Goal: Task Accomplishment & Management: Manage account settings

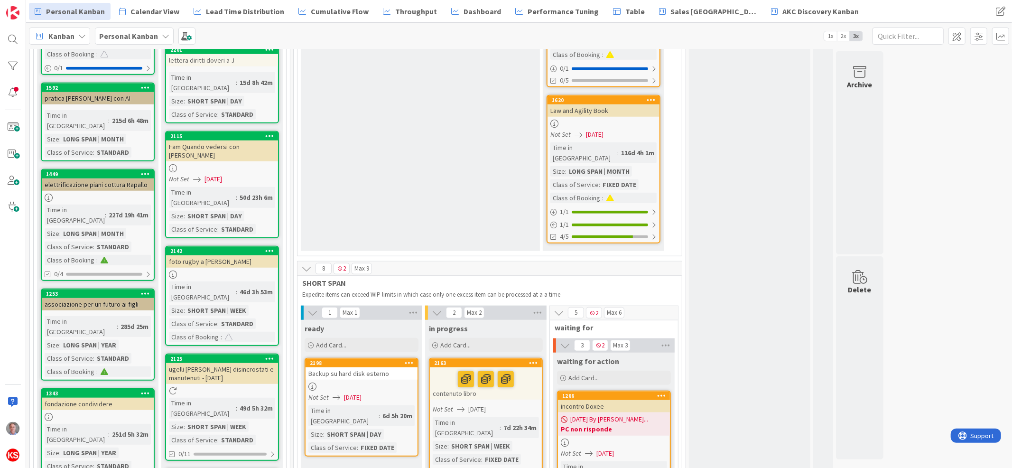
scroll to position [738, 0]
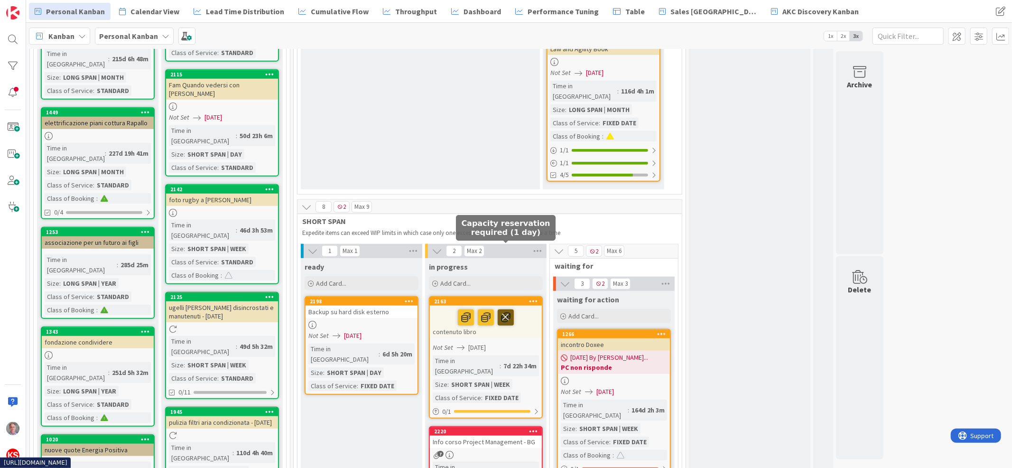
click at [507, 309] on icon at bounding box center [506, 316] width 16 height 15
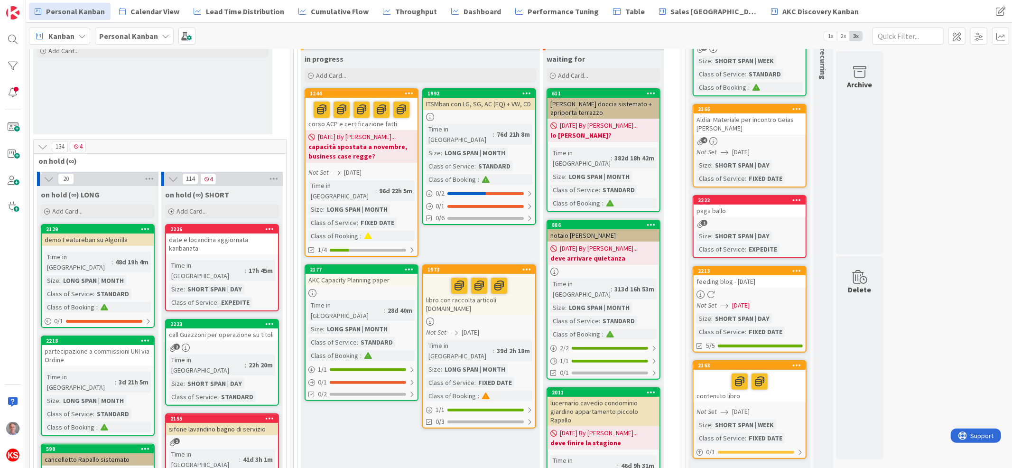
scroll to position [77, 0]
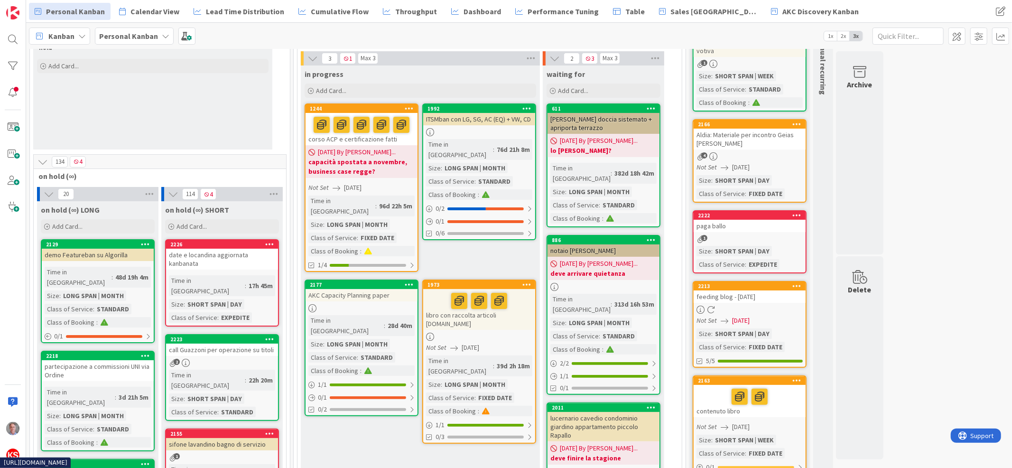
click at [517, 333] on div at bounding box center [479, 337] width 112 height 8
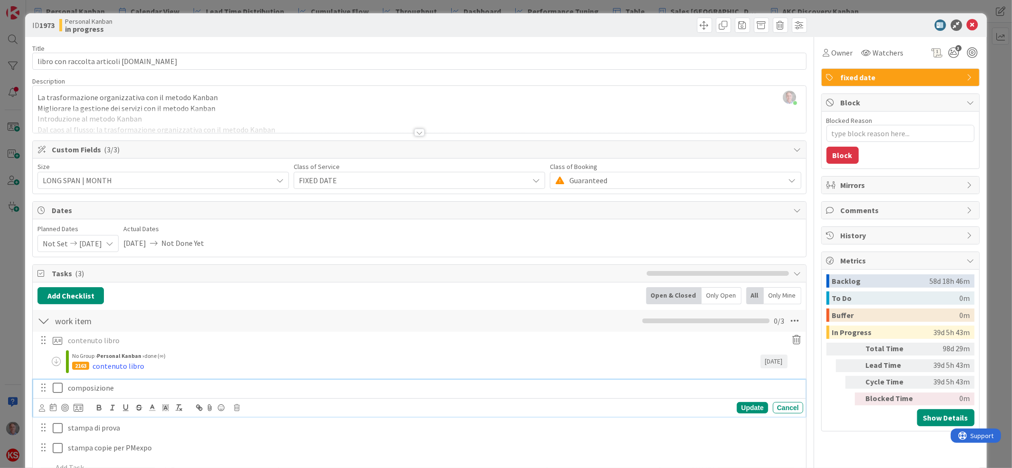
click at [93, 386] on p "composizione" at bounding box center [434, 388] width 732 height 11
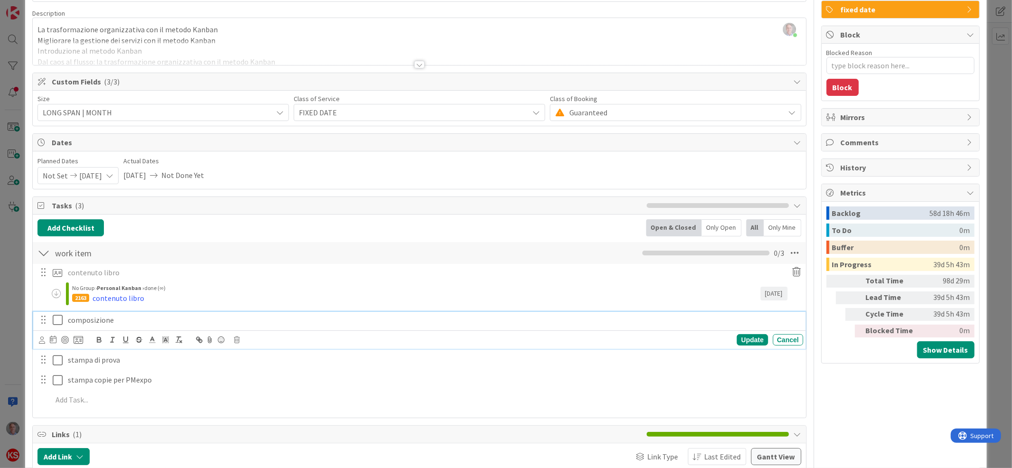
scroll to position [69, 0]
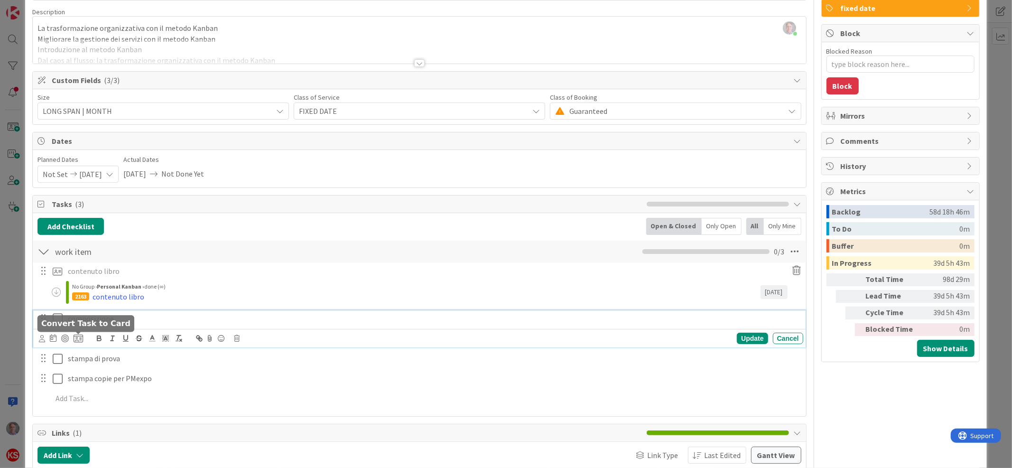
click at [75, 339] on icon at bounding box center [78, 338] width 9 height 9
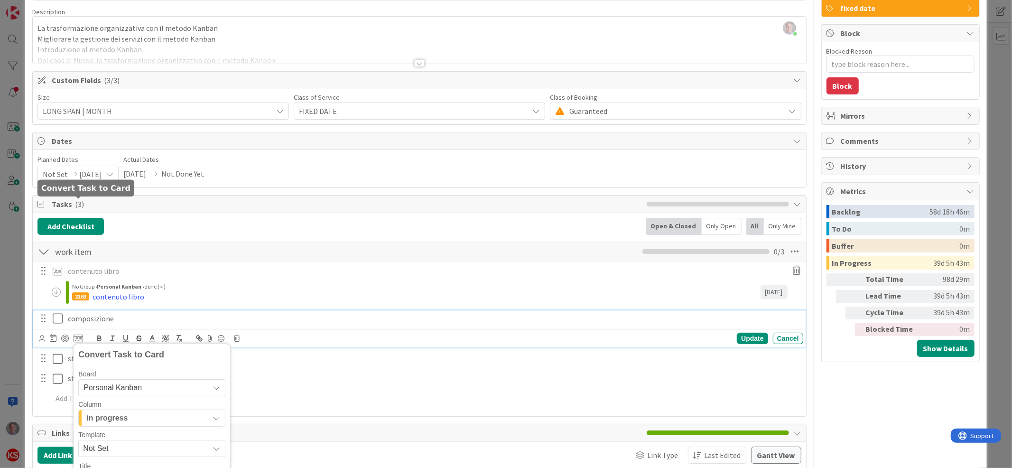
scroll to position [205, 0]
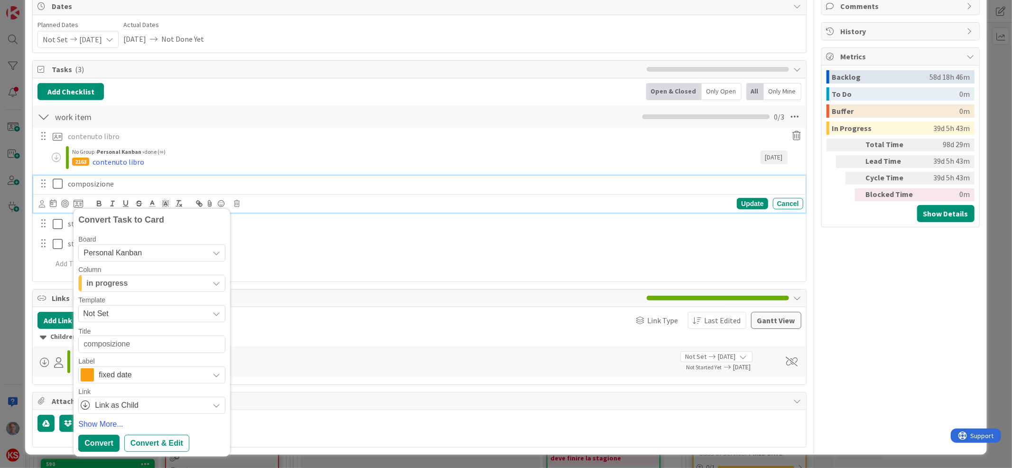
click at [129, 282] on div "in progress" at bounding box center [146, 283] width 125 height 15
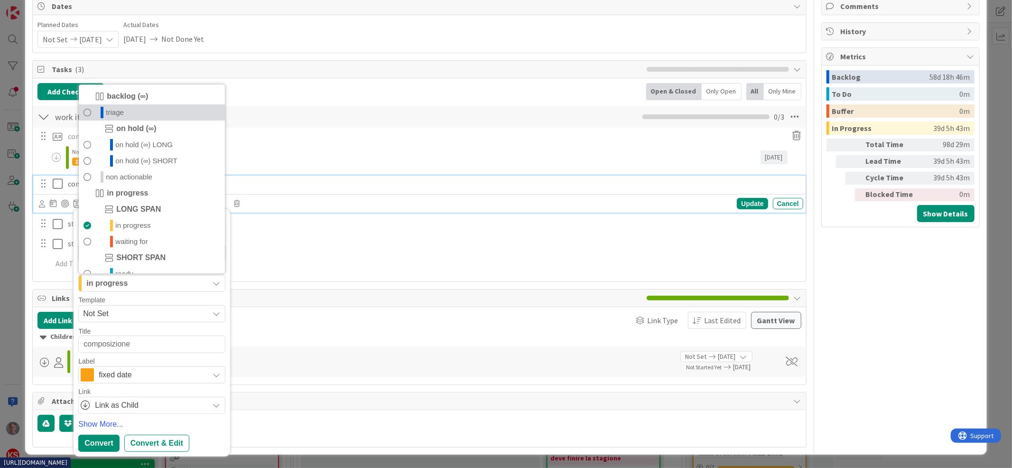
click at [135, 112] on link "triage" at bounding box center [152, 113] width 146 height 16
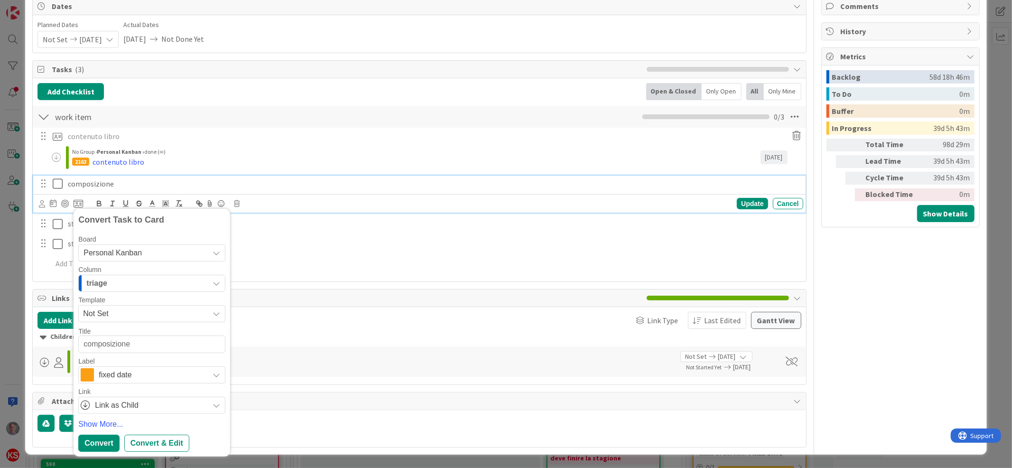
click at [152, 350] on textarea "composizione" at bounding box center [151, 344] width 147 height 17
type textarea "x"
type textarea "composizione"
type textarea "x"
type textarea "composizione l"
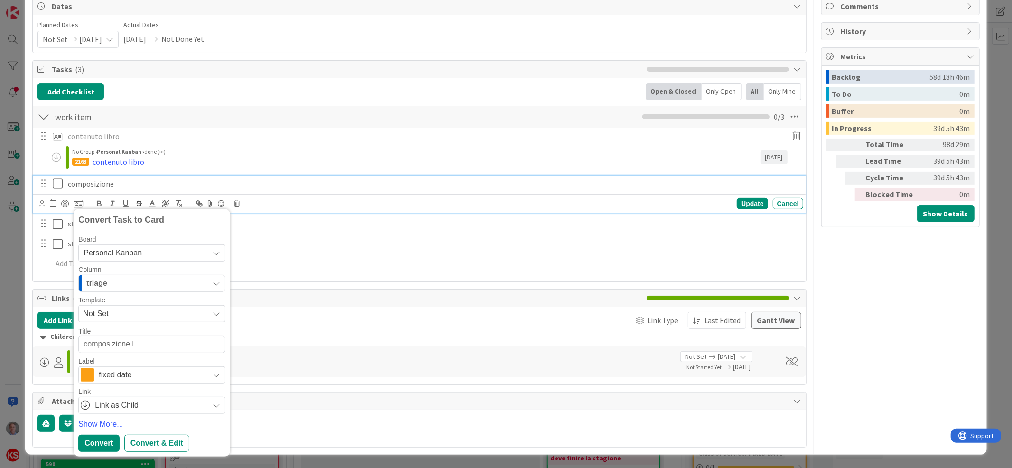
type textarea "x"
type textarea "composizione li"
type textarea "x"
type textarea "composizione lib"
type textarea "x"
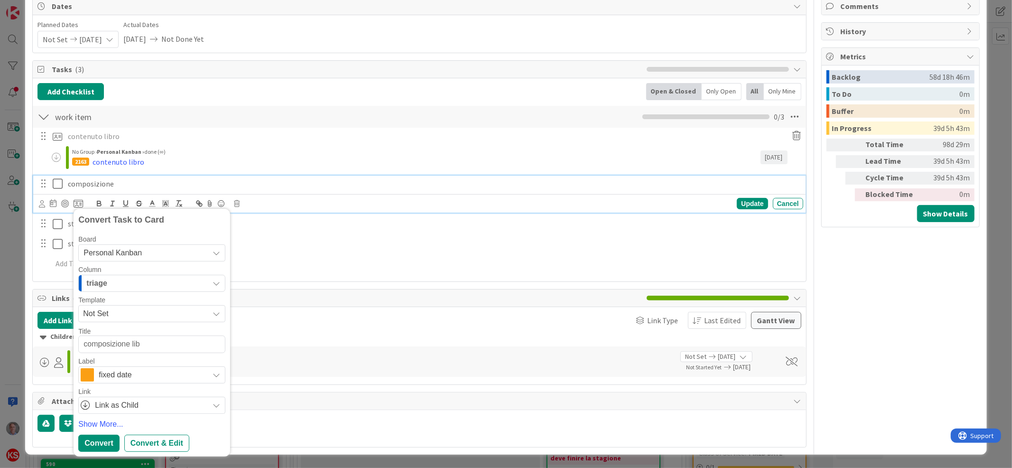
type textarea "composizione libr"
type textarea "x"
type textarea "composizione libro"
click at [102, 442] on div "Convert" at bounding box center [98, 443] width 41 height 17
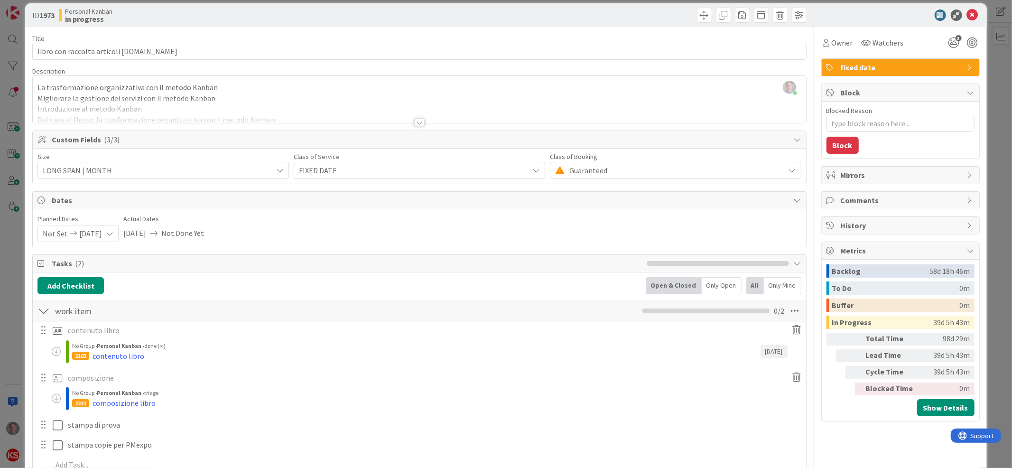
scroll to position [0, 0]
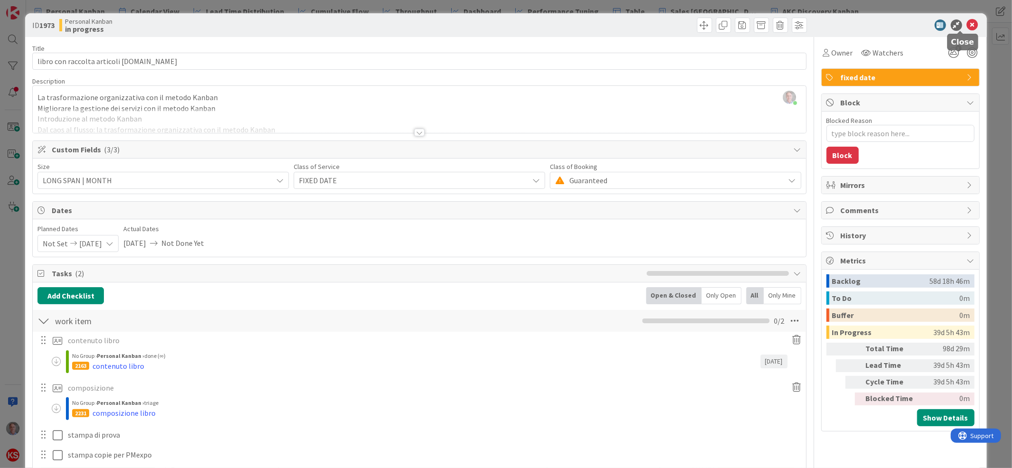
click at [967, 22] on icon at bounding box center [972, 24] width 11 height 11
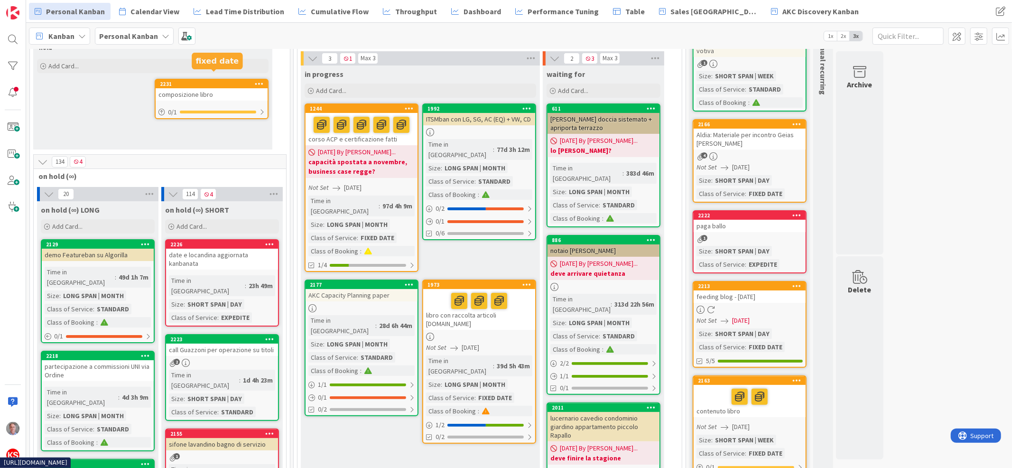
click at [219, 88] on div "composizione libro" at bounding box center [212, 94] width 112 height 12
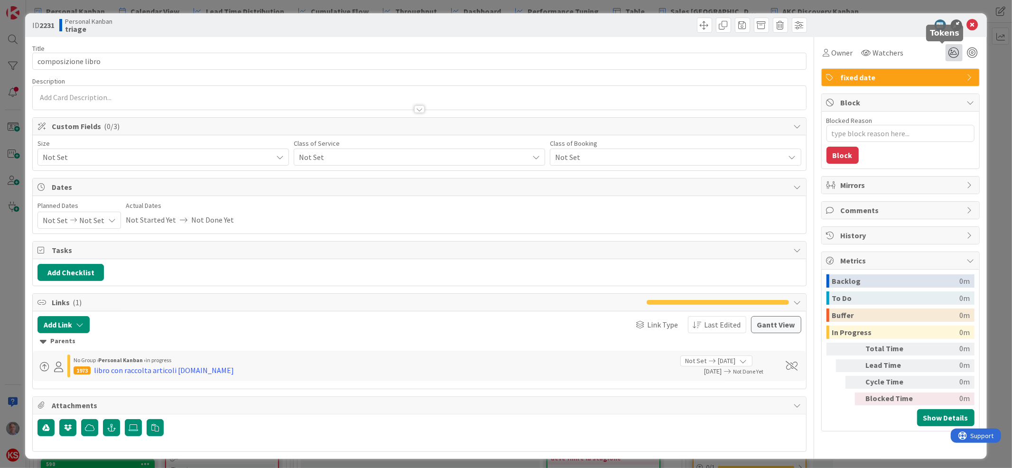
click at [946, 49] on icon at bounding box center [954, 52] width 17 height 17
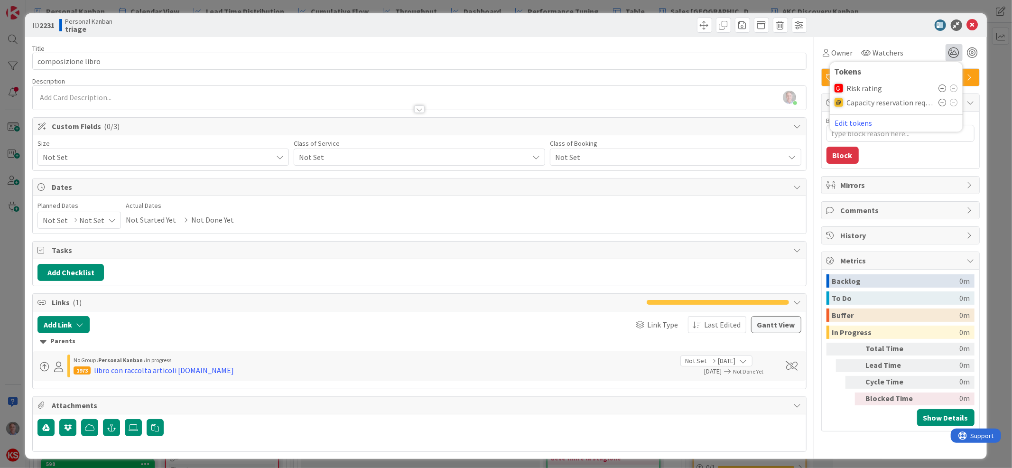
click at [939, 103] on icon at bounding box center [943, 103] width 8 height 8
click at [371, 158] on span "Not Set" at bounding box center [411, 156] width 225 height 13
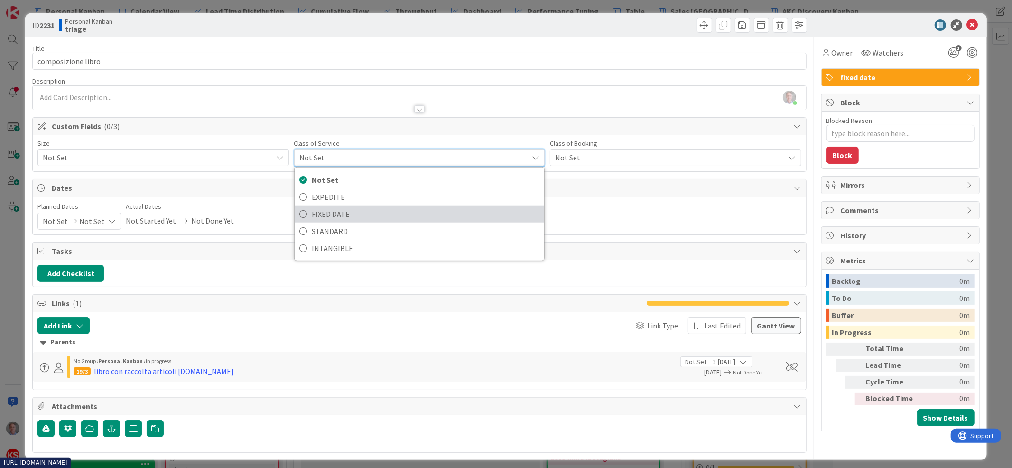
click at [363, 215] on span "FIXED DATE" at bounding box center [426, 214] width 228 height 14
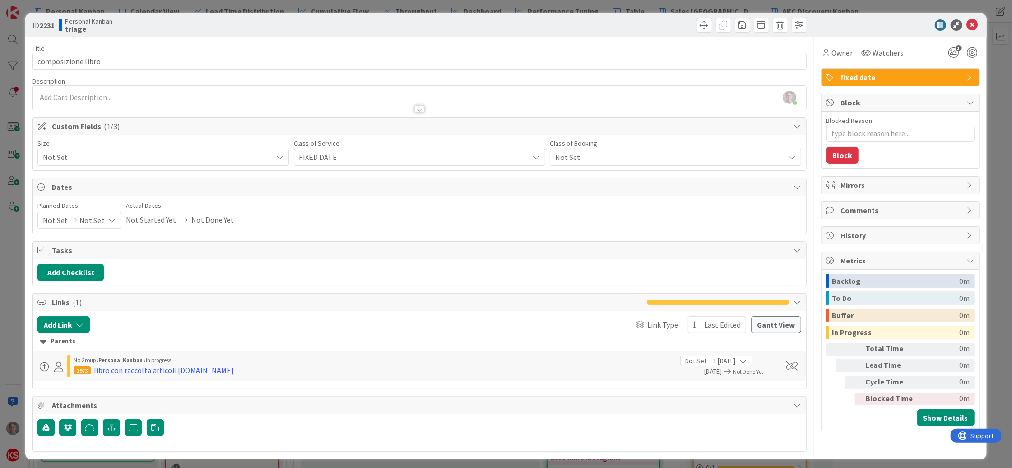
click at [253, 154] on span "Not Set" at bounding box center [155, 156] width 225 height 13
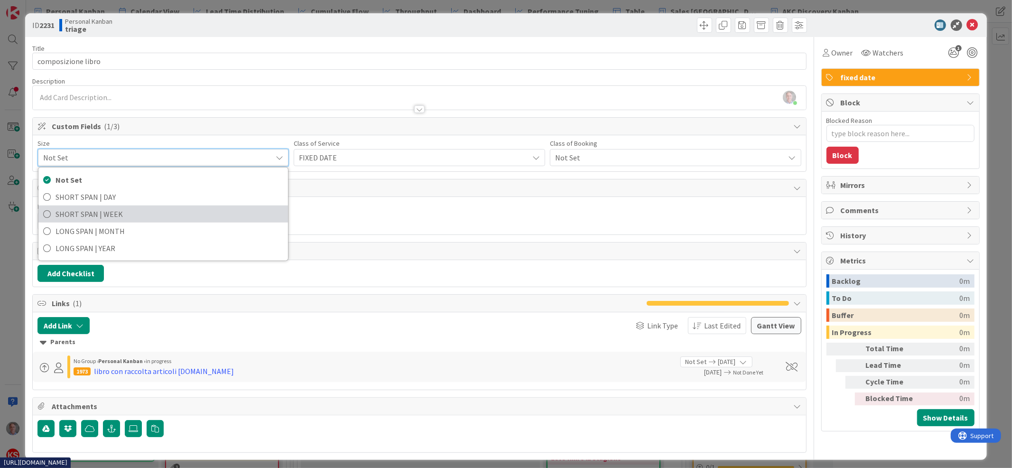
click at [241, 210] on span "SHORT SPAN | WEEK" at bounding box center [170, 214] width 228 height 14
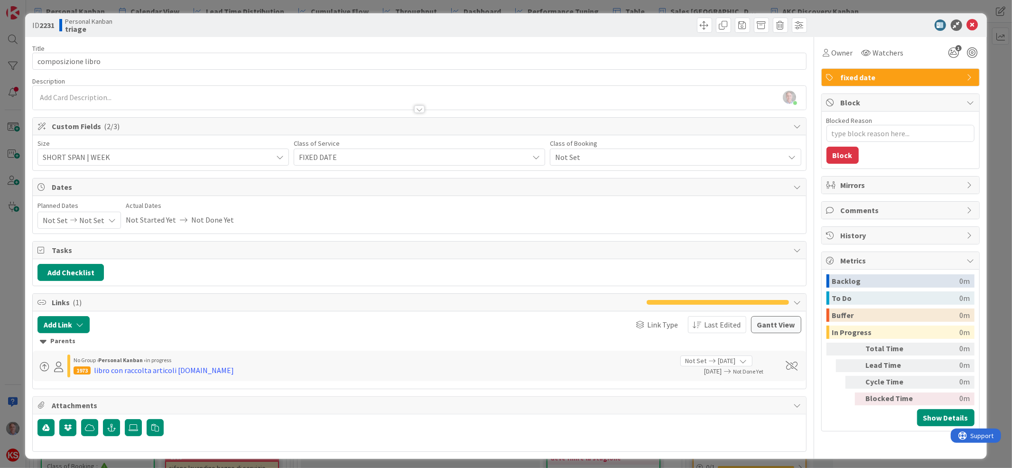
click at [559, 156] on span "Not Set" at bounding box center [667, 156] width 225 height 13
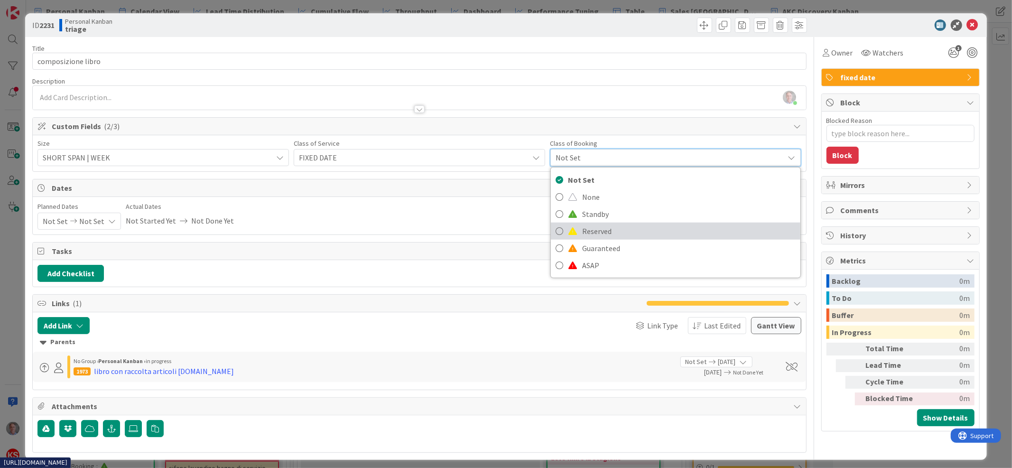
click at [582, 230] on span "Reserved" at bounding box center [689, 231] width 214 height 14
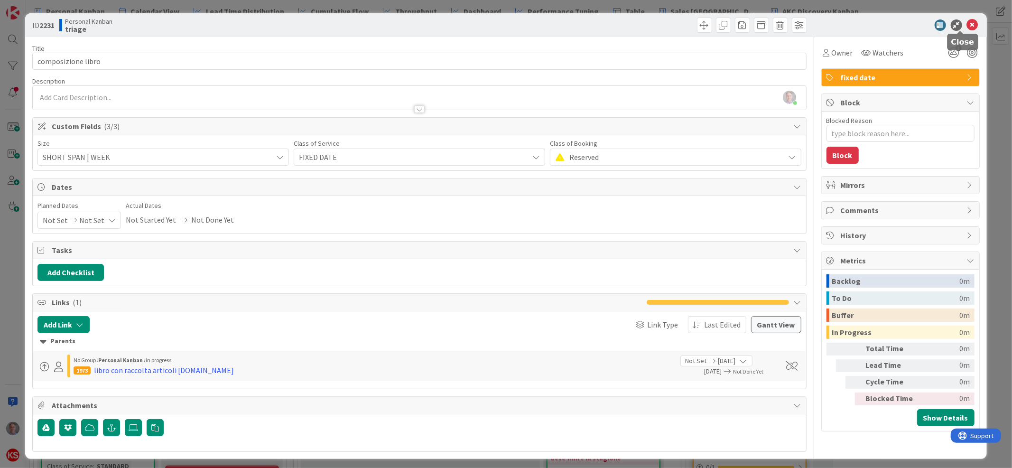
click at [967, 26] on icon at bounding box center [972, 24] width 11 height 11
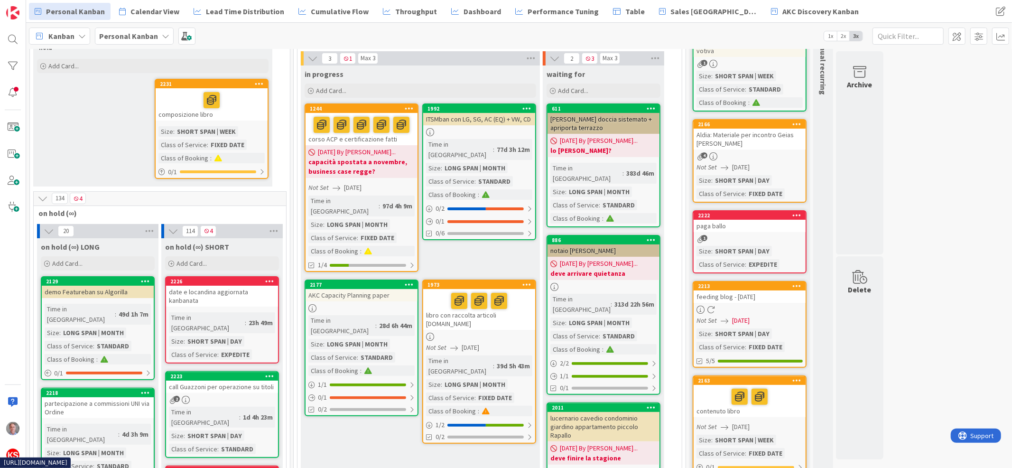
click at [522, 291] on div at bounding box center [479, 301] width 106 height 20
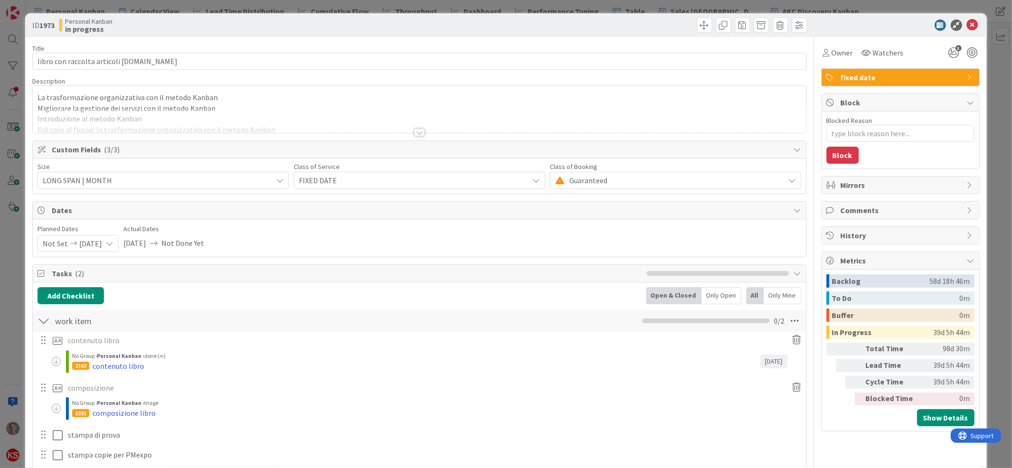
click at [414, 131] on div at bounding box center [419, 133] width 10 height 8
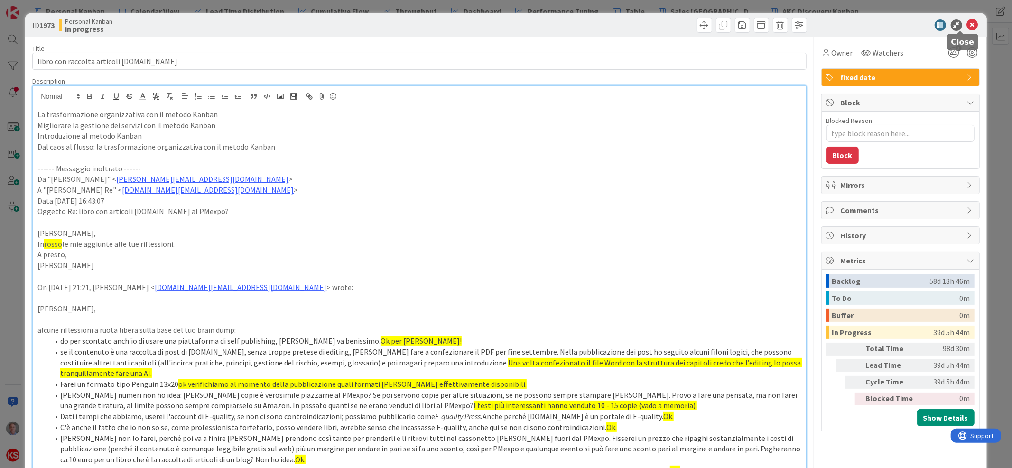
click at [967, 25] on icon at bounding box center [972, 24] width 11 height 11
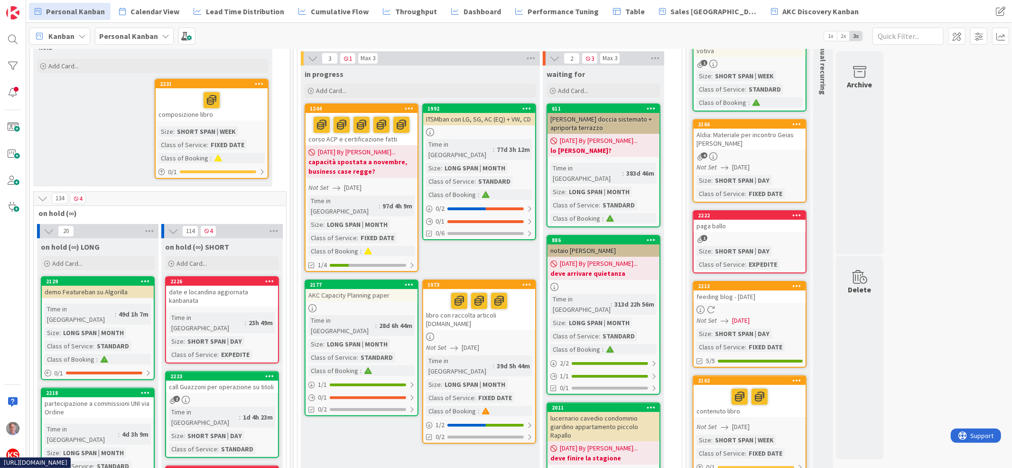
click at [254, 90] on div at bounding box center [212, 100] width 106 height 20
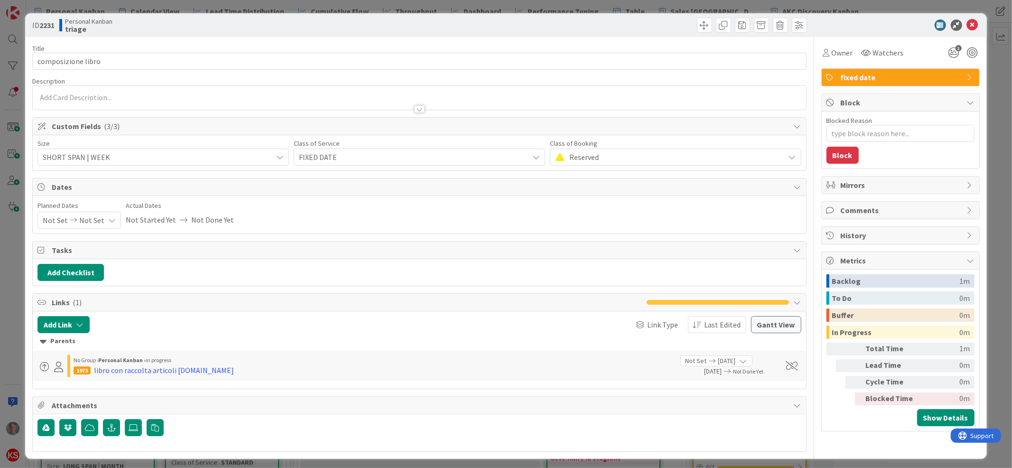
type textarea "x"
click at [108, 223] on icon at bounding box center [112, 220] width 8 height 8
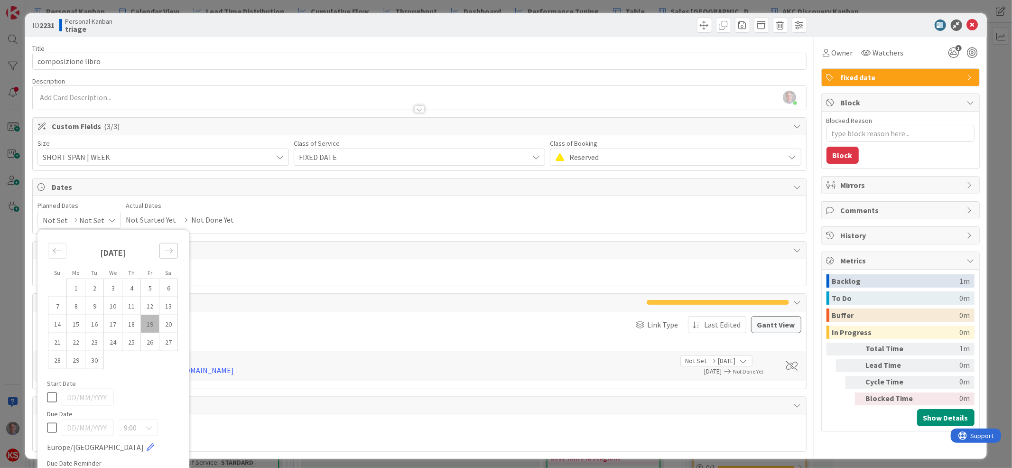
click at [169, 251] on icon "Move forward to switch to the next month." at bounding box center [168, 250] width 9 height 9
click at [150, 303] on td "10" at bounding box center [150, 306] width 19 height 18
type input "[DATE]"
type textarea "x"
click at [53, 400] on icon at bounding box center [52, 396] width 10 height 11
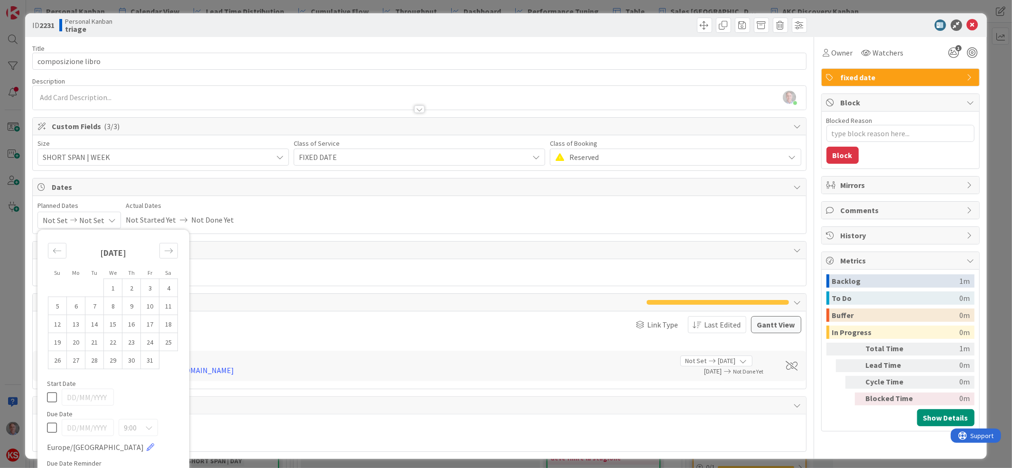
type textarea "x"
click at [51, 427] on icon at bounding box center [52, 426] width 10 height 11
type input "[DATE]"
type textarea "x"
click at [149, 309] on td "10" at bounding box center [150, 306] width 19 height 18
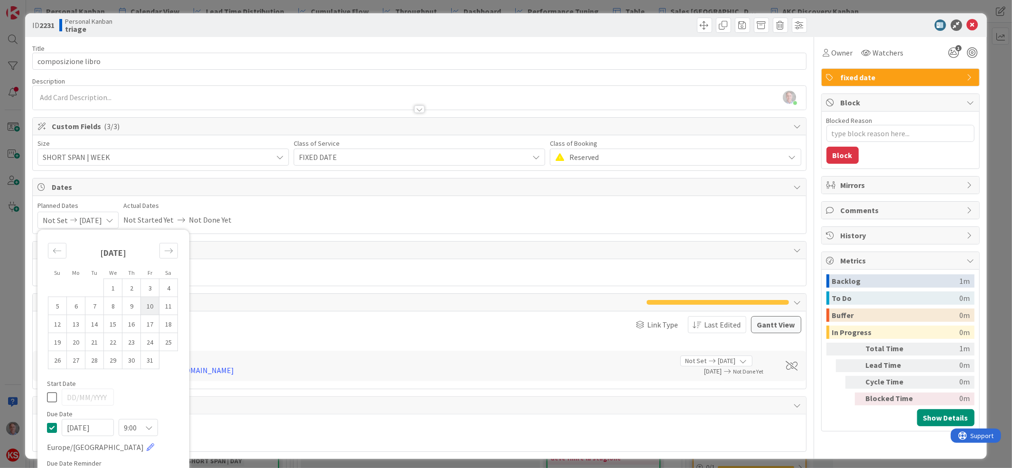
type input "[DATE]"
click at [967, 25] on icon at bounding box center [972, 24] width 11 height 11
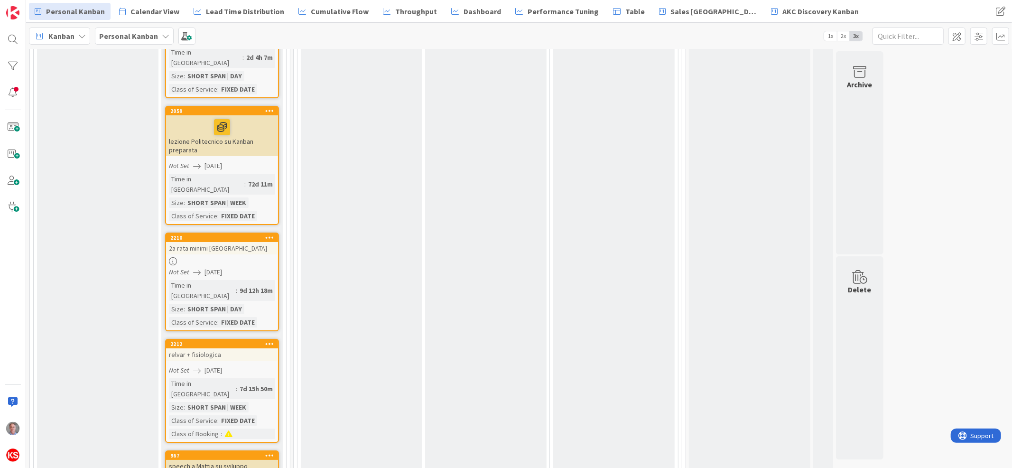
scroll to position [2917, 0]
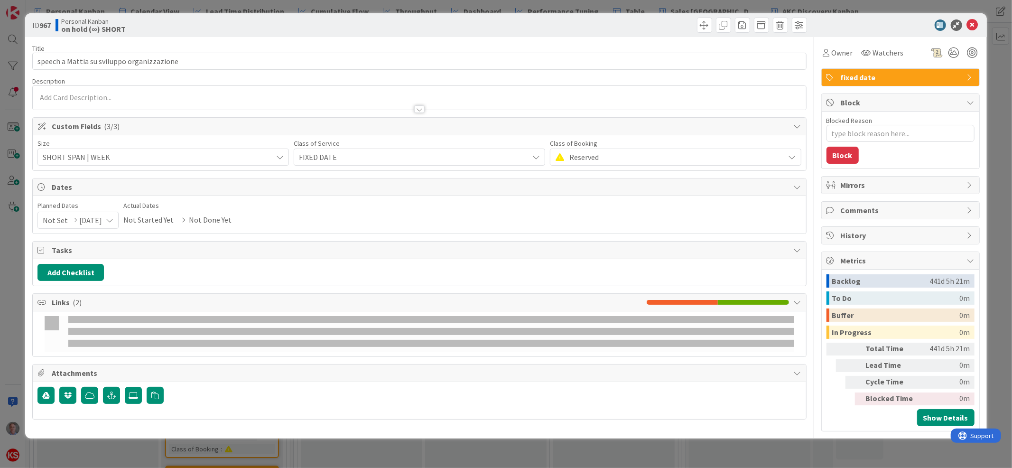
type textarea "x"
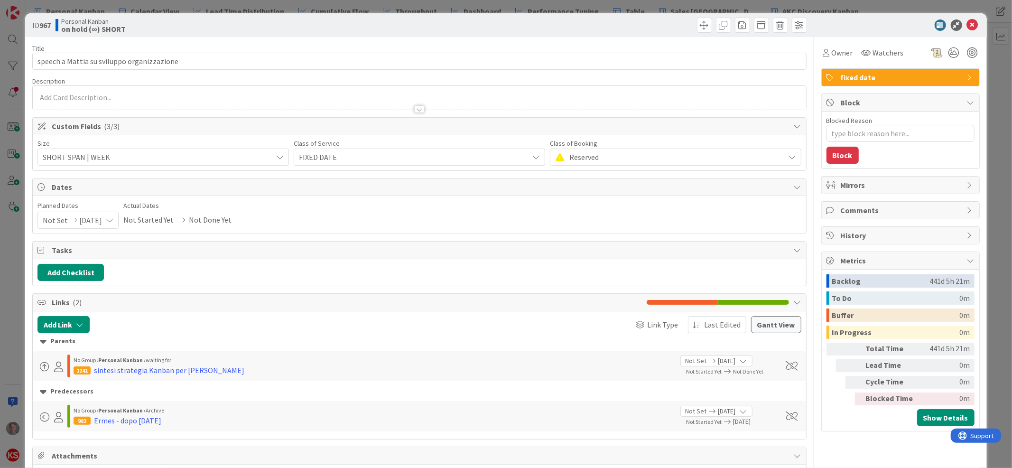
click at [119, 219] on div "Not Set [DATE]" at bounding box center [77, 220] width 81 height 17
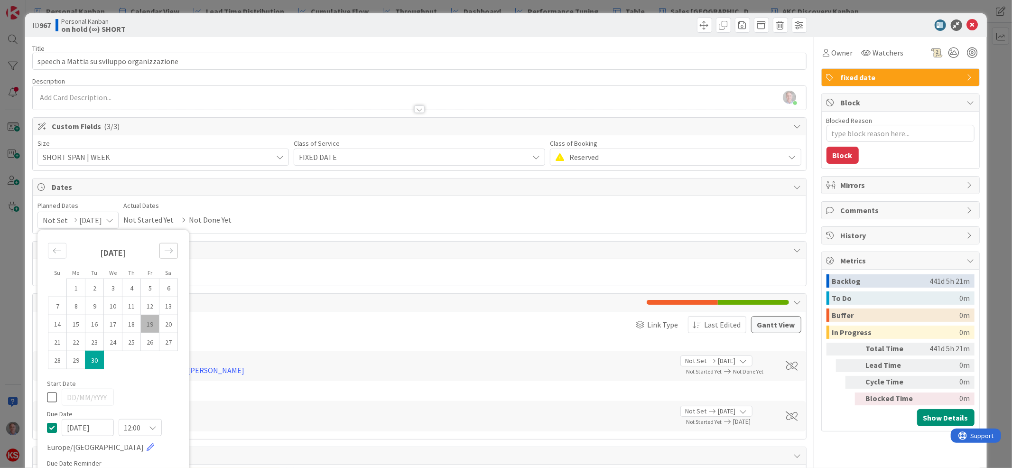
click at [168, 251] on icon "Move forward to switch to the next month." at bounding box center [168, 250] width 9 height 9
click at [149, 359] on td "31" at bounding box center [150, 360] width 19 height 18
type input "[DATE]"
type textarea "x"
click at [52, 401] on icon at bounding box center [52, 396] width 10 height 11
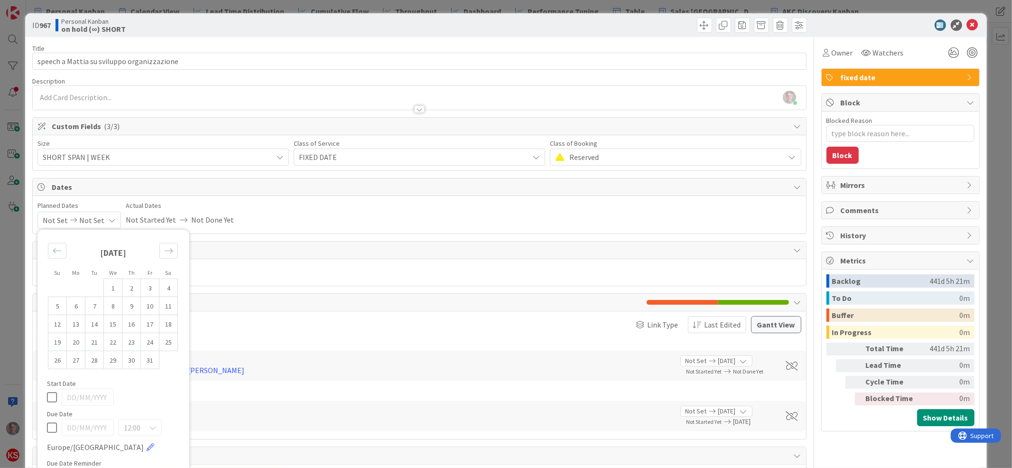
type textarea "x"
click at [54, 429] on icon at bounding box center [52, 426] width 10 height 11
type input "[DATE]"
type textarea "x"
click at [156, 364] on td "31" at bounding box center [150, 360] width 19 height 18
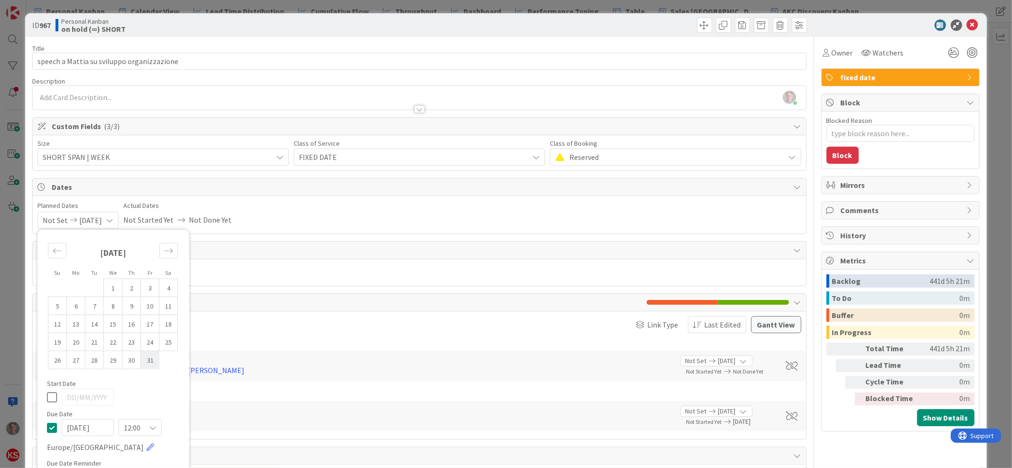
type input "[DATE]"
click at [967, 27] on icon at bounding box center [972, 24] width 11 height 11
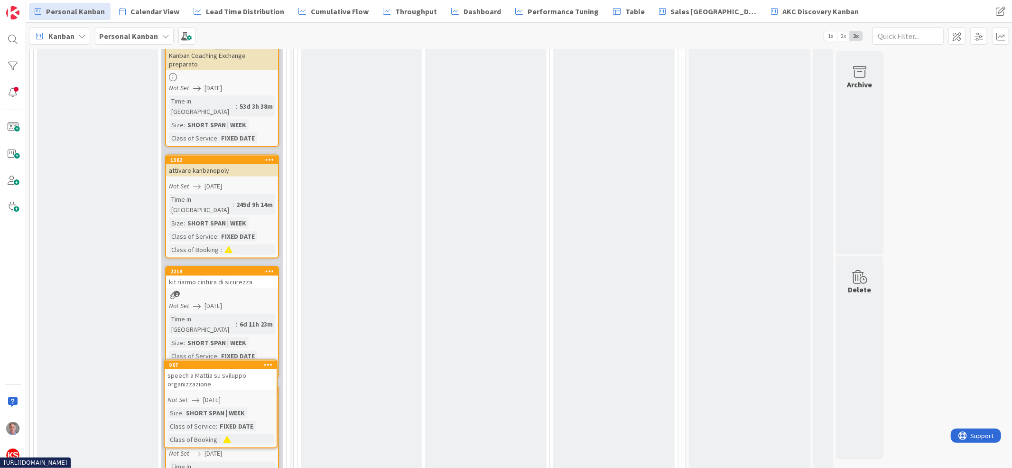
scroll to position [4218, 0]
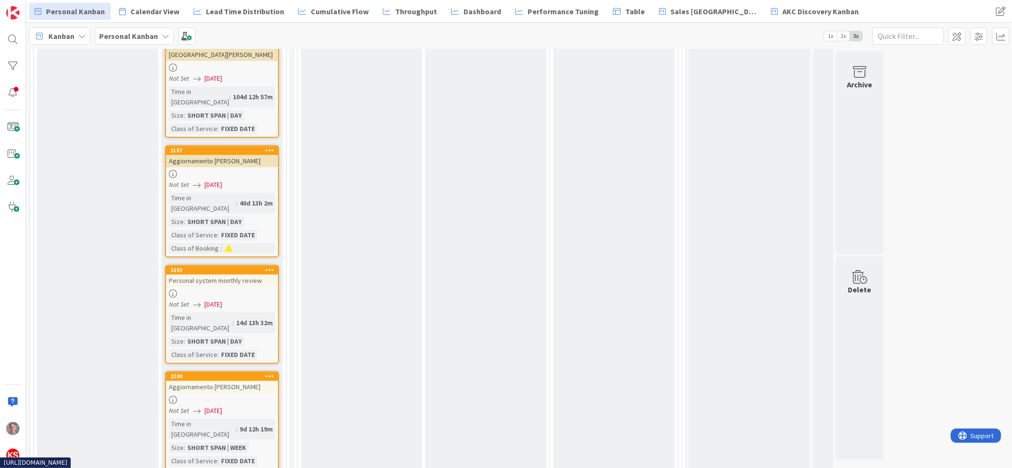
scroll to position [1998, 0]
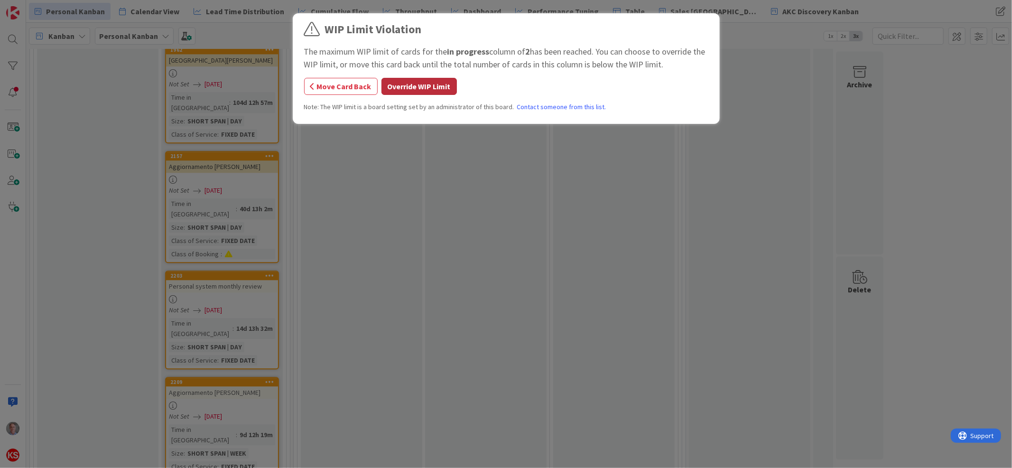
click at [425, 91] on button "Override WIP Limit" at bounding box center [419, 86] width 75 height 17
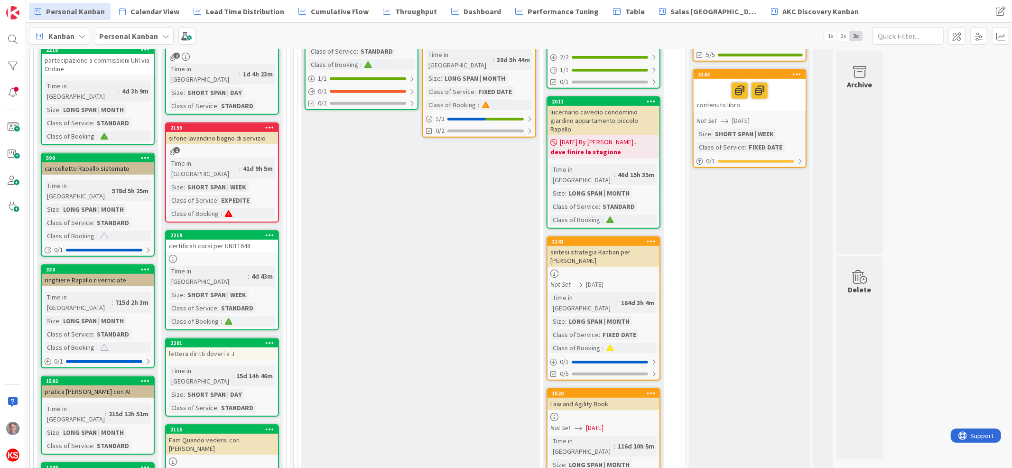
scroll to position [337, 0]
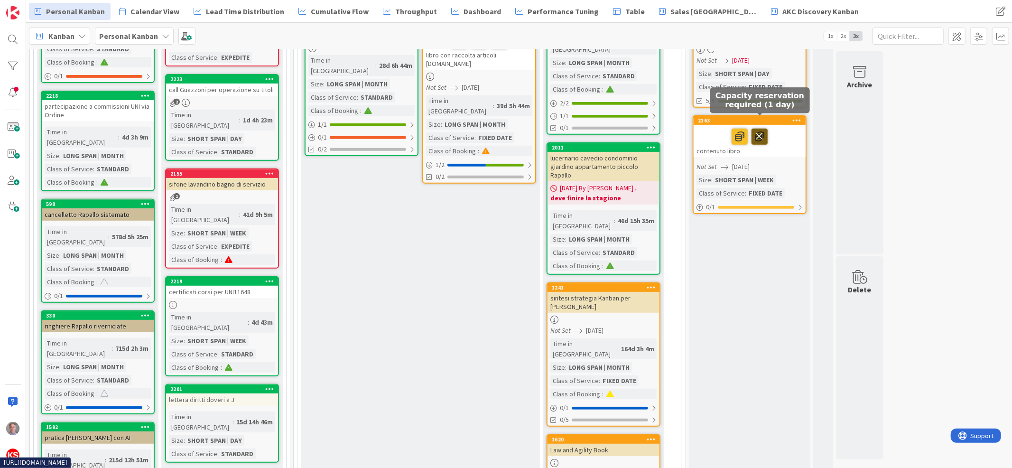
click at [760, 129] on icon at bounding box center [760, 136] width 16 height 15
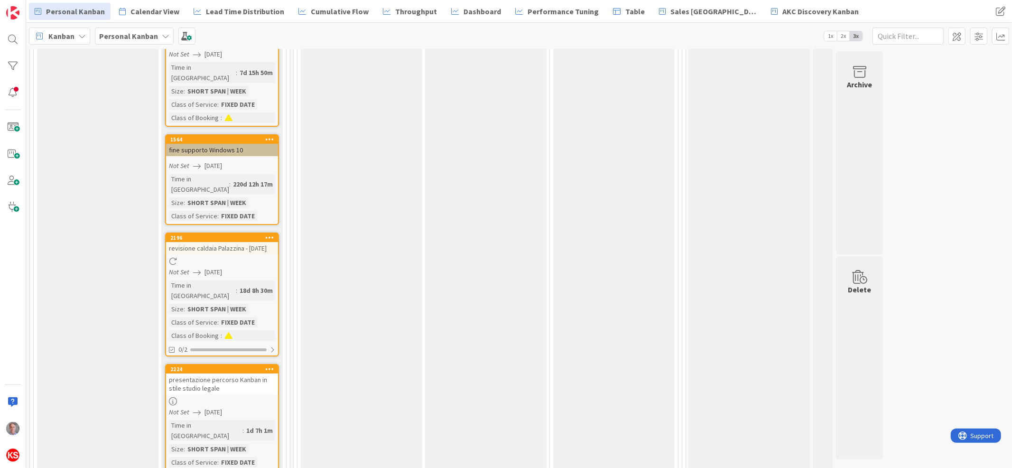
scroll to position [3051, 0]
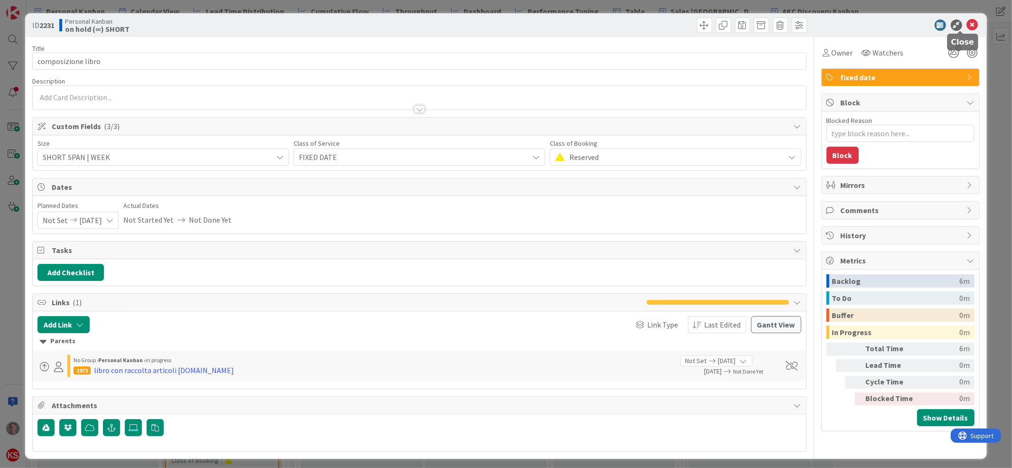
click at [967, 22] on icon at bounding box center [972, 24] width 11 height 11
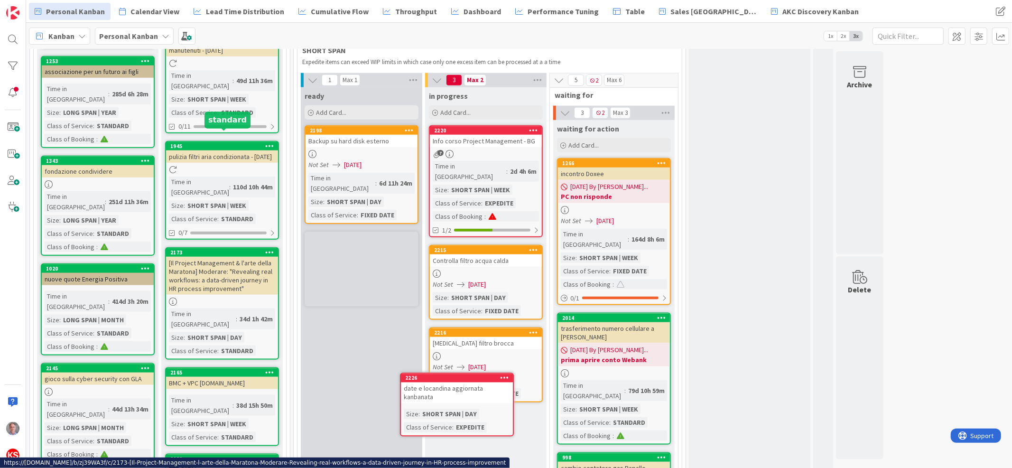
scroll to position [939, 0]
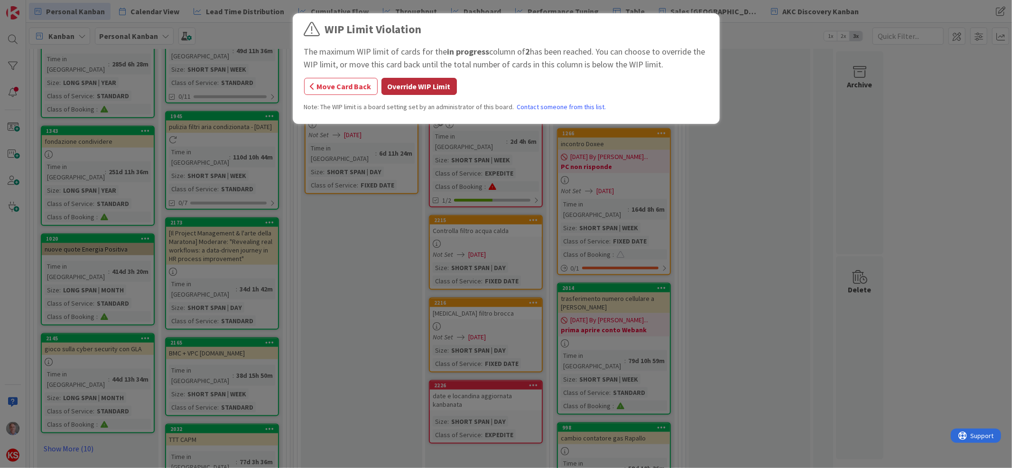
click at [433, 84] on button "Override WIP Limit" at bounding box center [419, 86] width 75 height 17
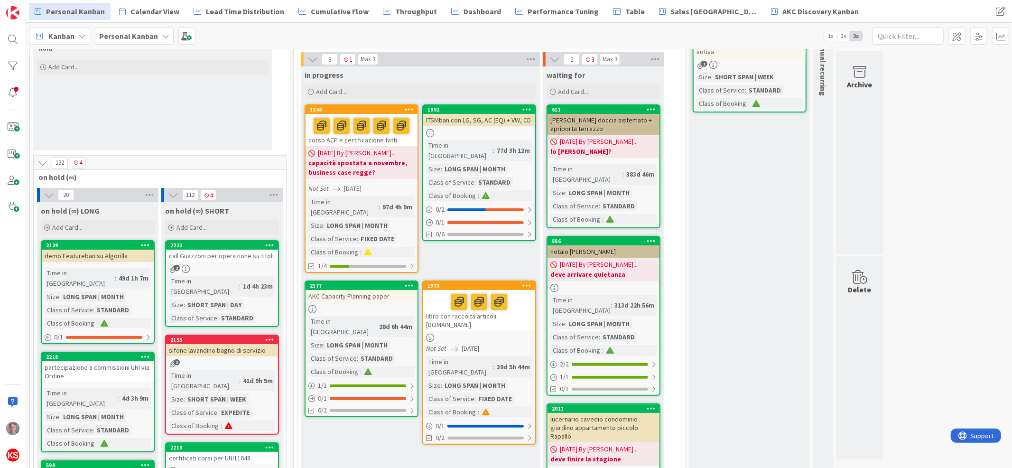
scroll to position [106, 0]
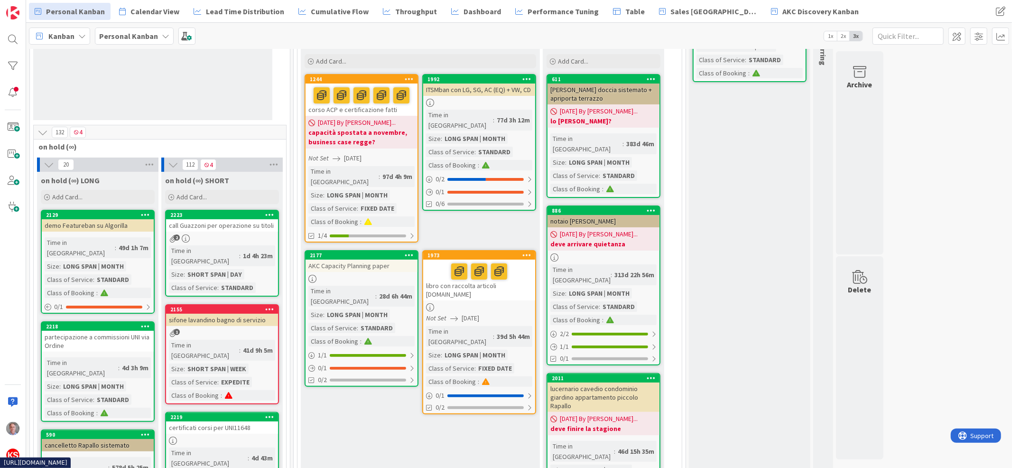
click at [96, 331] on div "partecipazione a commissioni UNI via Ordine" at bounding box center [98, 341] width 112 height 21
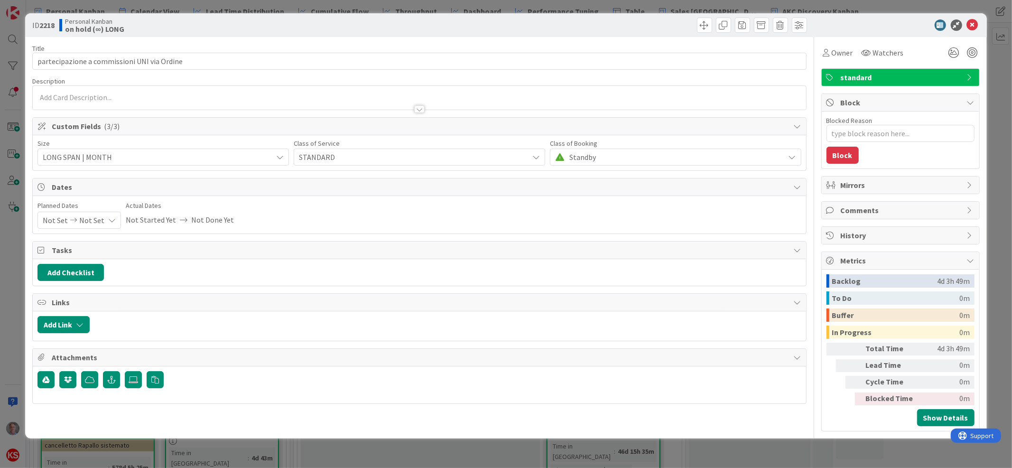
click at [342, 153] on span "STANDARD" at bounding box center [411, 156] width 225 height 13
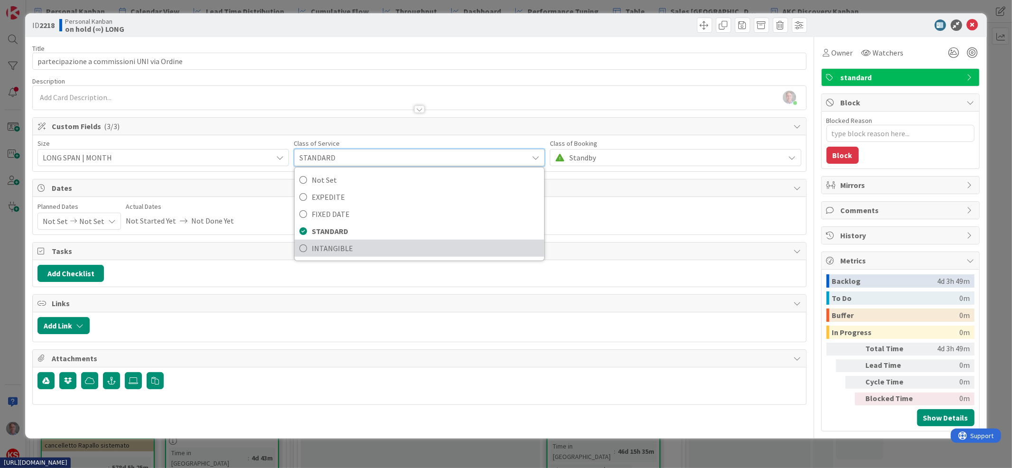
click at [338, 242] on span "INTANGIBLE" at bounding box center [426, 248] width 228 height 14
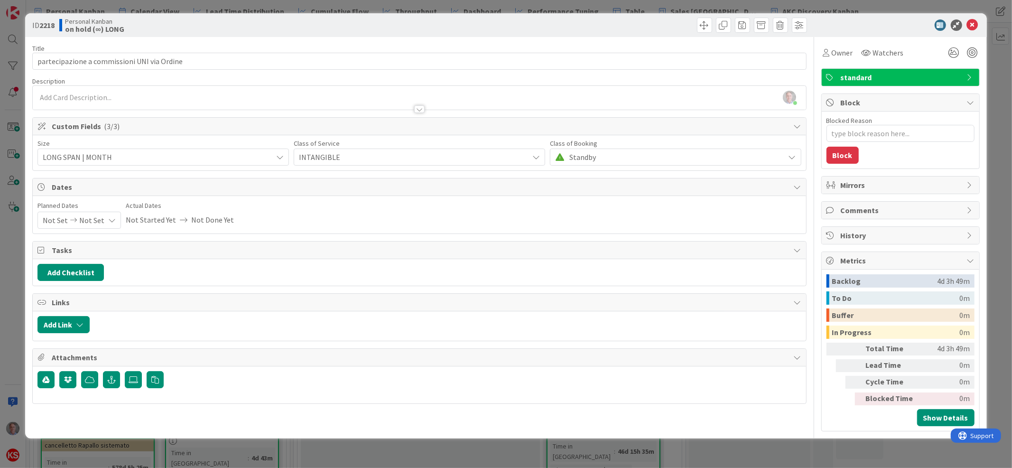
click at [877, 77] on span "standard" at bounding box center [901, 77] width 121 height 11
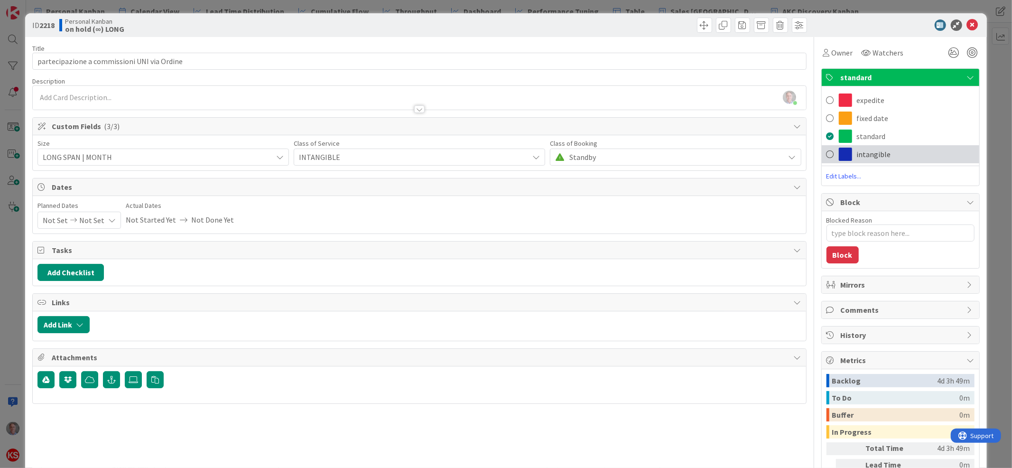
click at [857, 146] on div "intangible" at bounding box center [901, 154] width 158 height 18
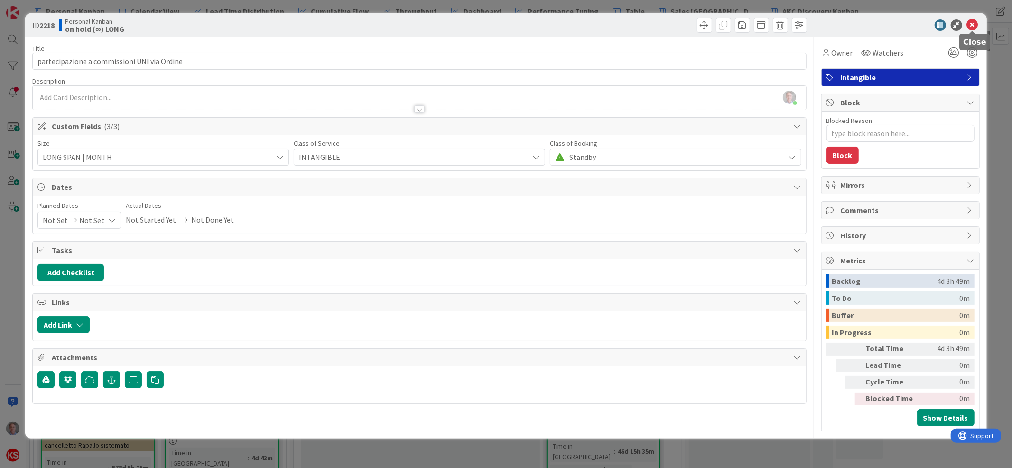
click at [974, 23] on icon at bounding box center [972, 24] width 11 height 11
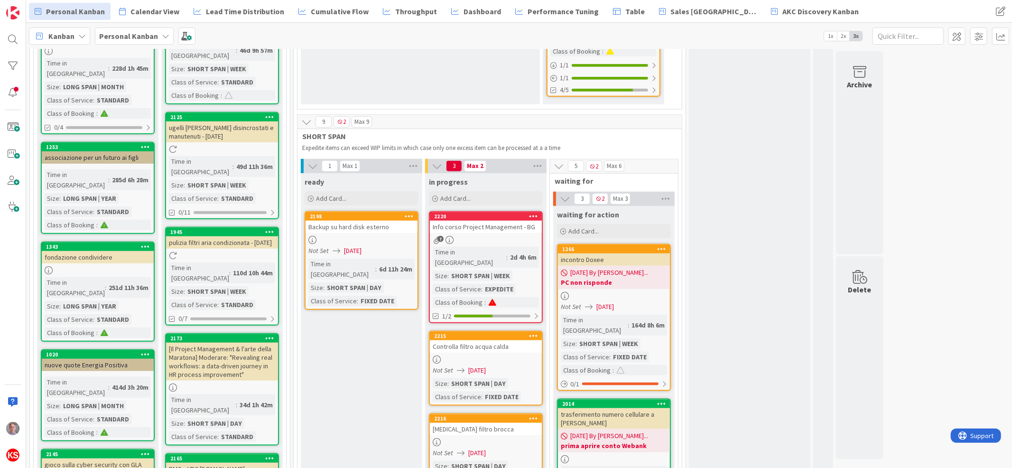
scroll to position [899, 0]
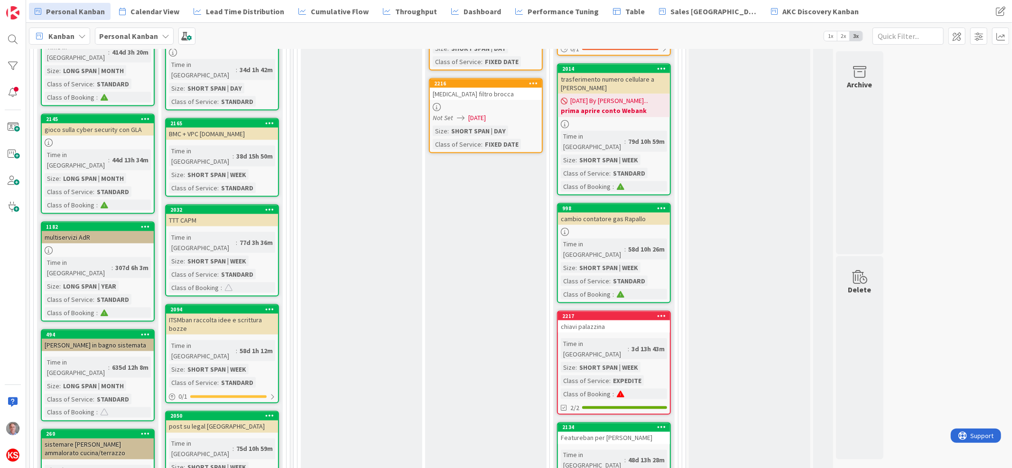
scroll to position [1142, 0]
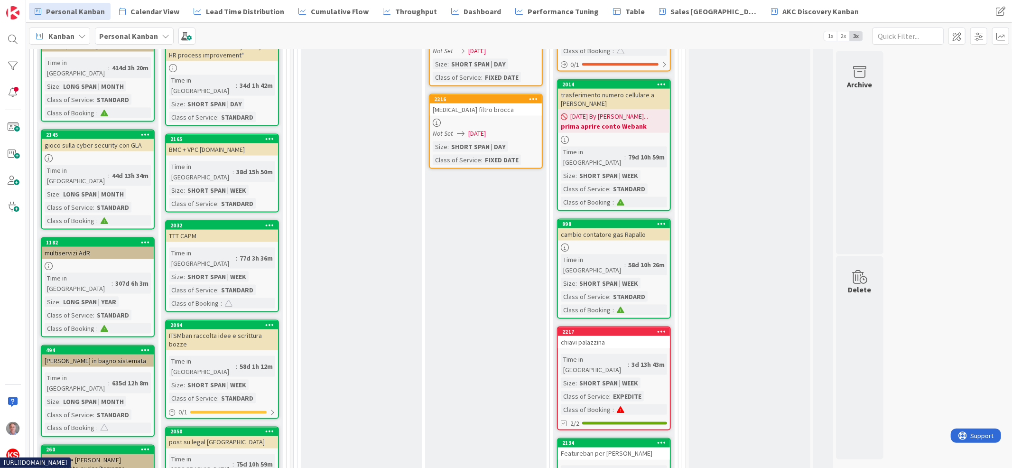
click at [129, 273] on div "Time in Column : 307d 6h 3m Size : LONG SPAN | YEAR Class of Service : STANDARD…" at bounding box center [98, 303] width 106 height 61
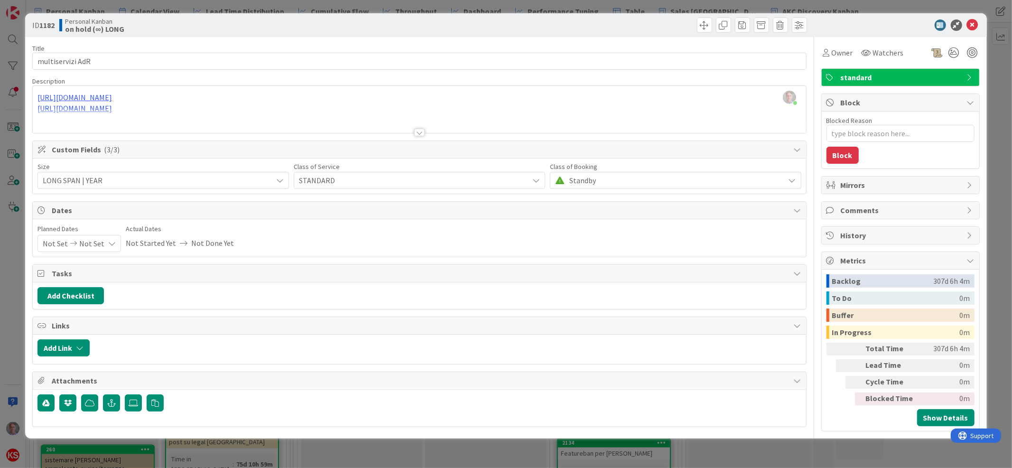
click at [879, 77] on span "standard" at bounding box center [901, 77] width 121 height 11
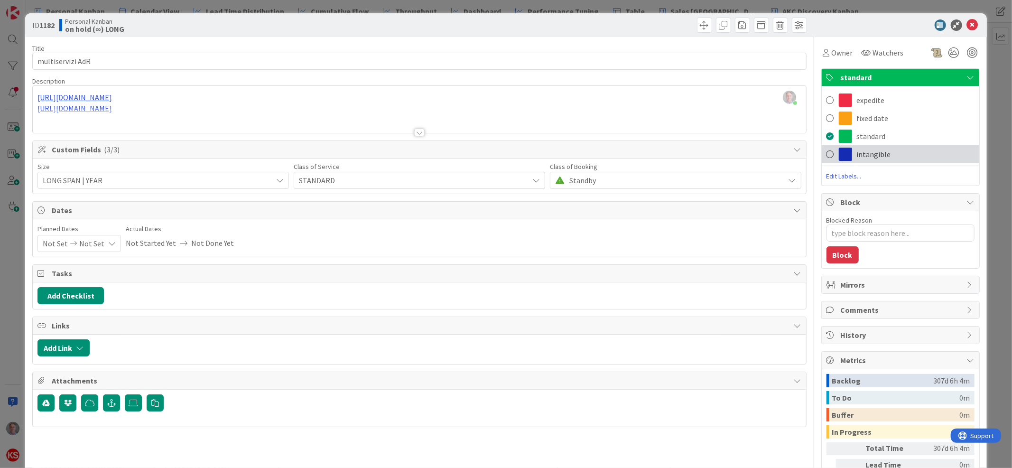
click at [870, 145] on div "intangible" at bounding box center [901, 154] width 158 height 18
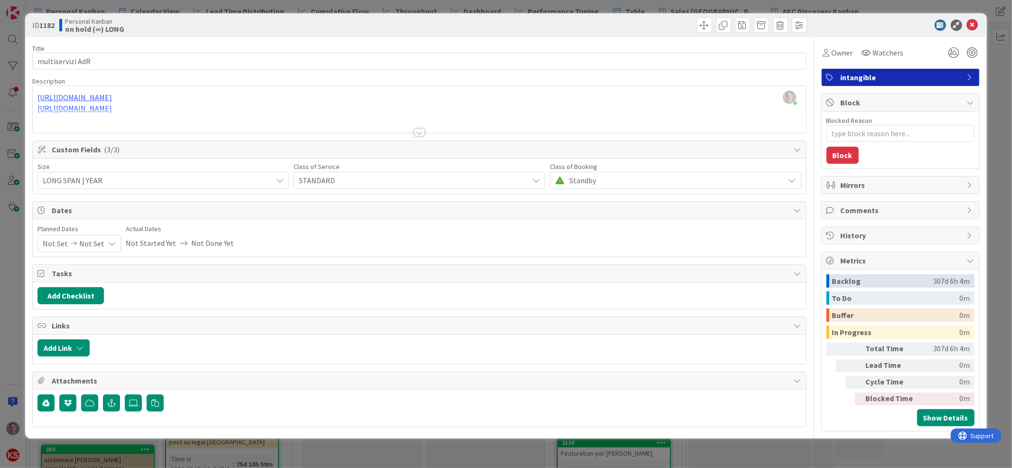
click at [612, 179] on span "Standby" at bounding box center [674, 180] width 211 height 13
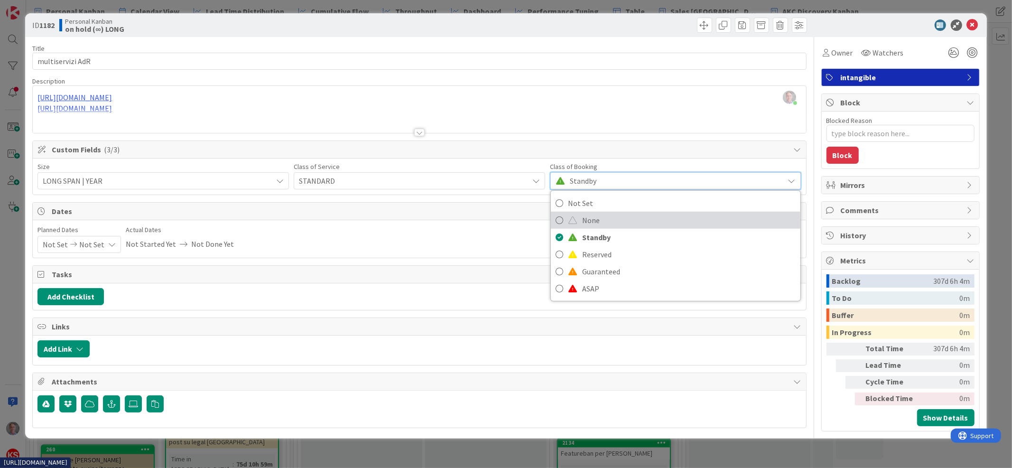
click at [604, 219] on span "None" at bounding box center [689, 220] width 214 height 14
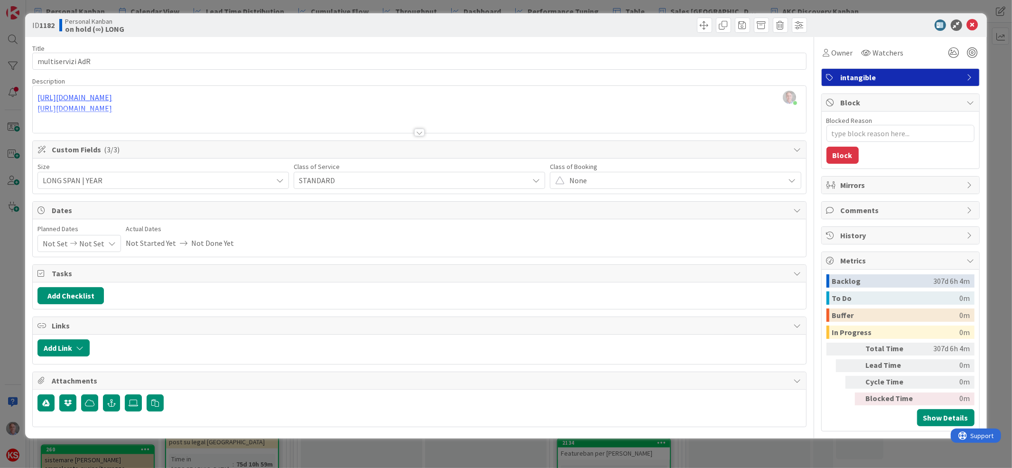
click at [485, 182] on span "STANDARD" at bounding box center [411, 180] width 225 height 13
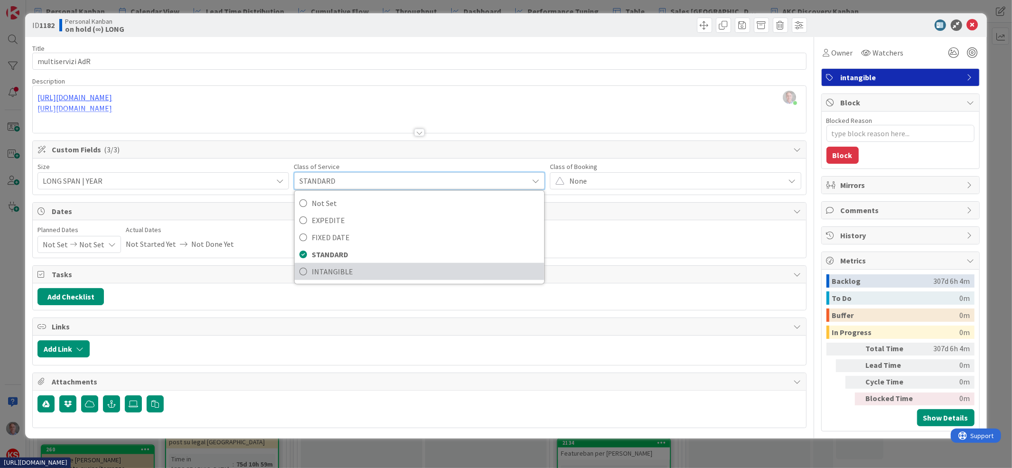
click at [449, 269] on span "INTANGIBLE" at bounding box center [426, 271] width 228 height 14
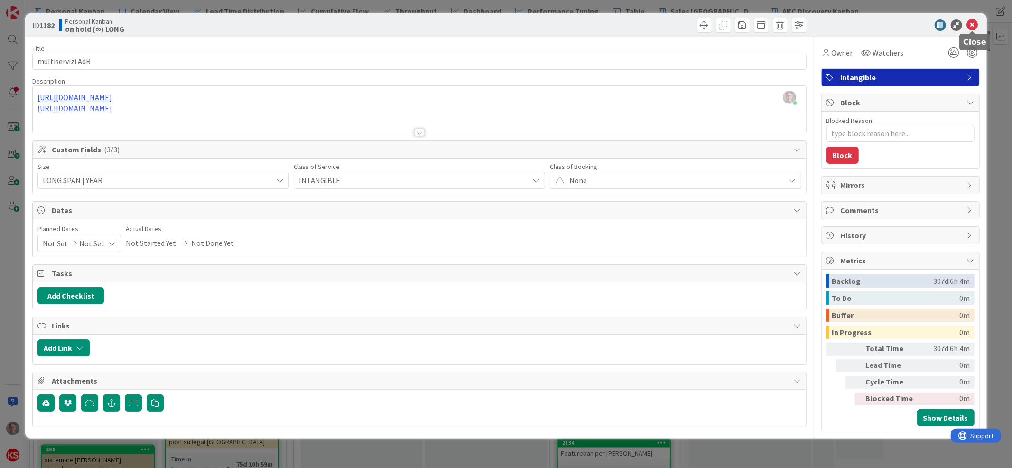
click at [977, 23] on icon at bounding box center [972, 24] width 11 height 11
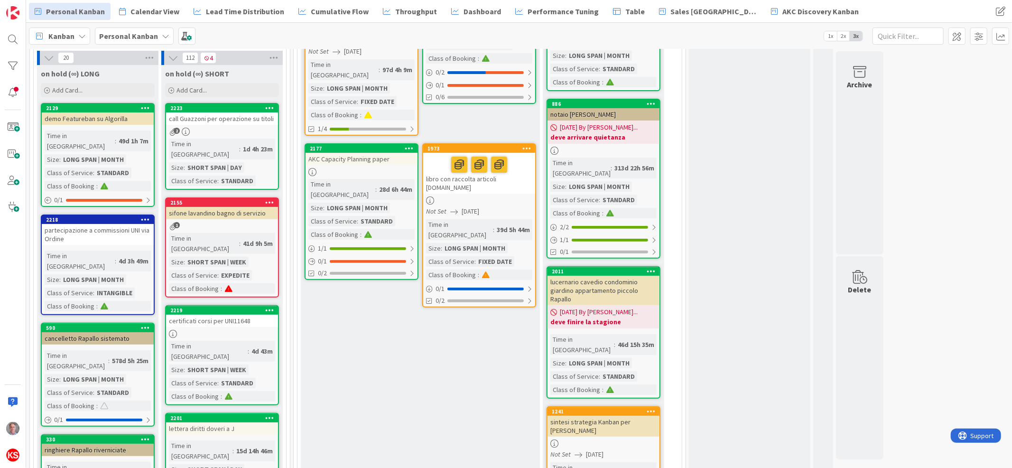
scroll to position [228, 0]
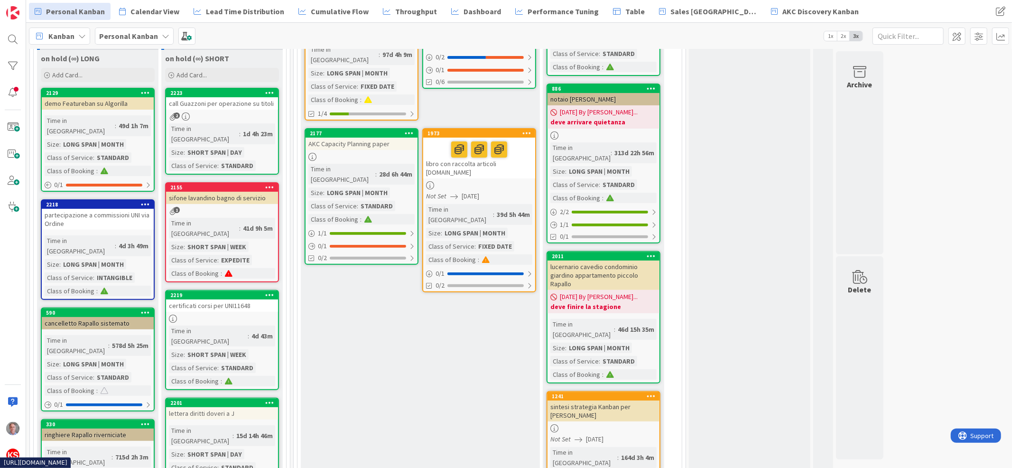
click at [105, 209] on div "partecipazione a commissioni UNI via Ordine" at bounding box center [98, 219] width 112 height 21
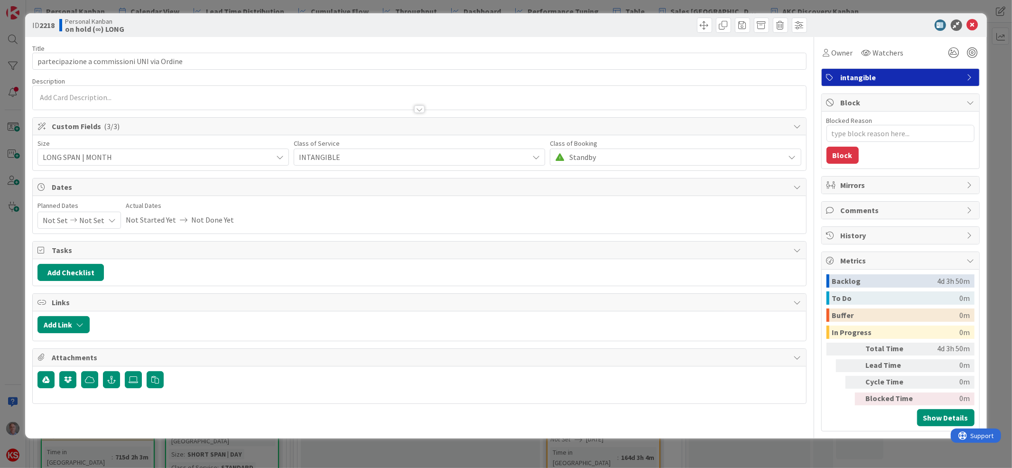
click at [744, 150] on span "Standby" at bounding box center [674, 156] width 211 height 13
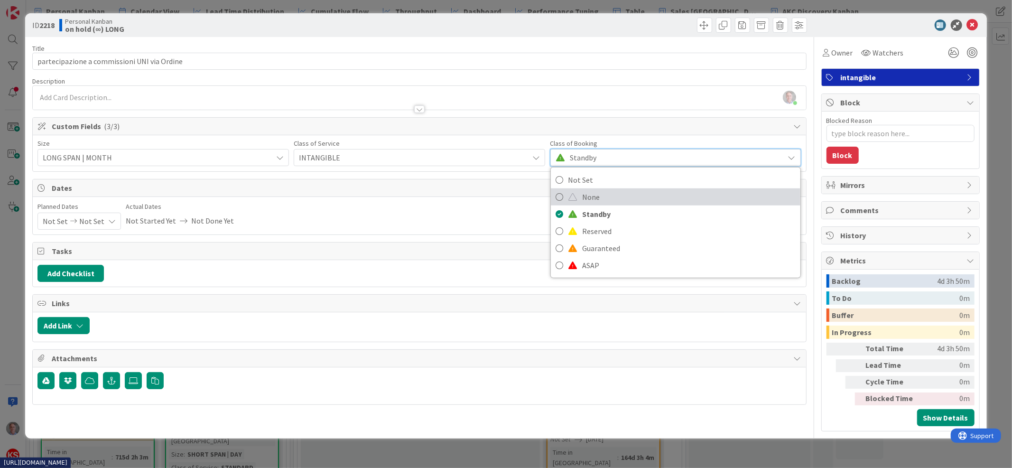
click at [697, 198] on span "None" at bounding box center [689, 197] width 214 height 14
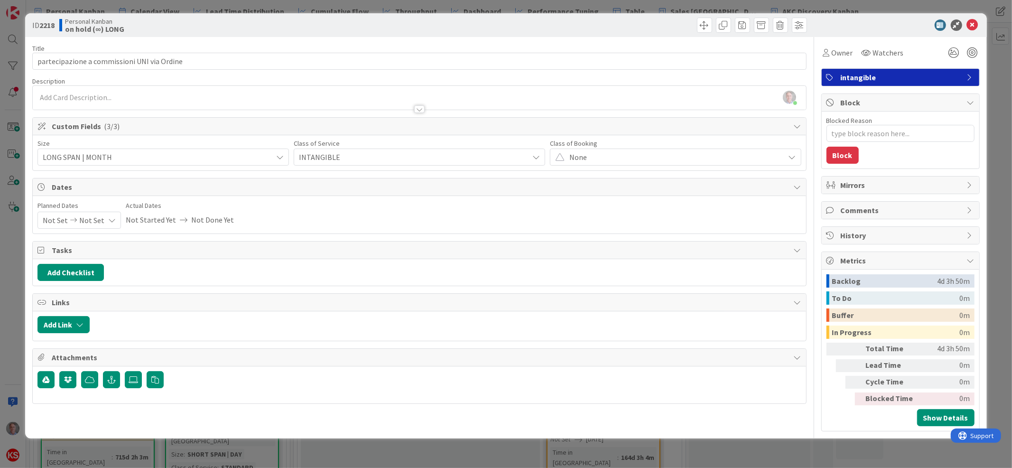
type textarea "x"
click at [971, 24] on icon at bounding box center [972, 24] width 11 height 11
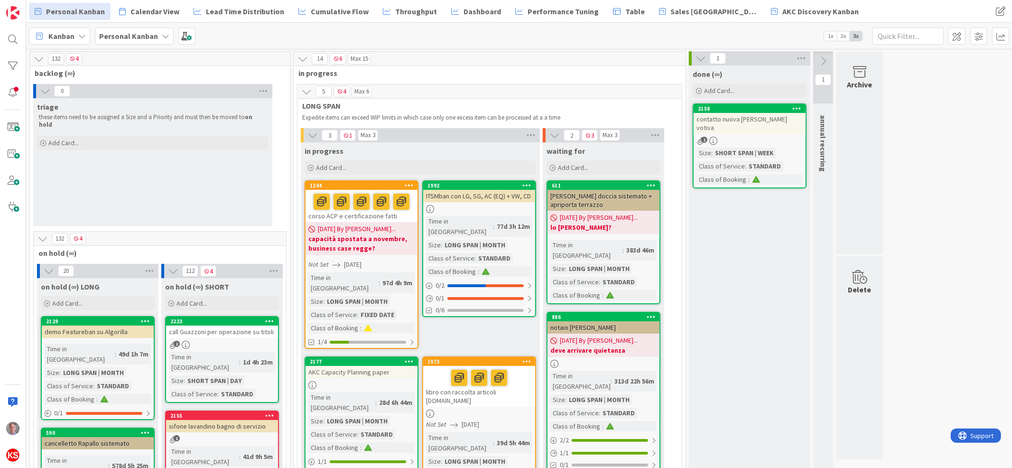
click at [829, 36] on span "1x" at bounding box center [830, 35] width 13 height 9
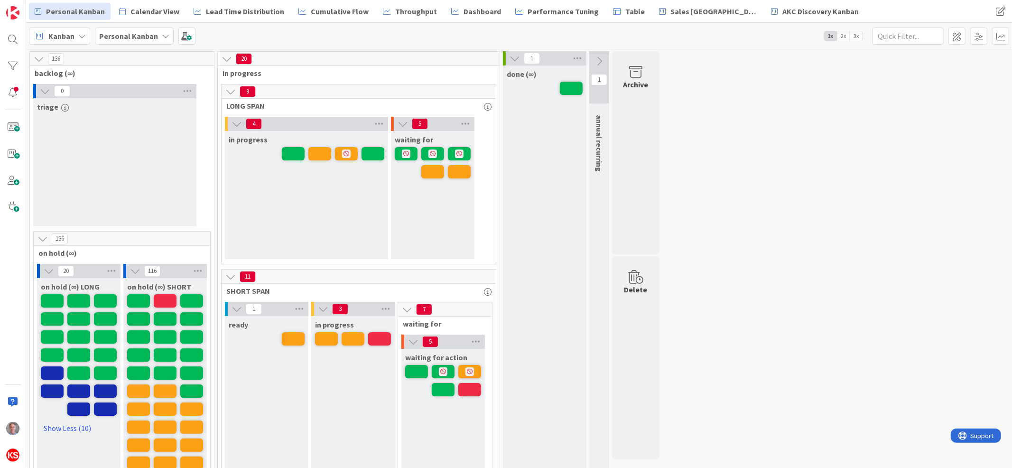
click at [854, 37] on span "3x" at bounding box center [856, 35] width 13 height 9
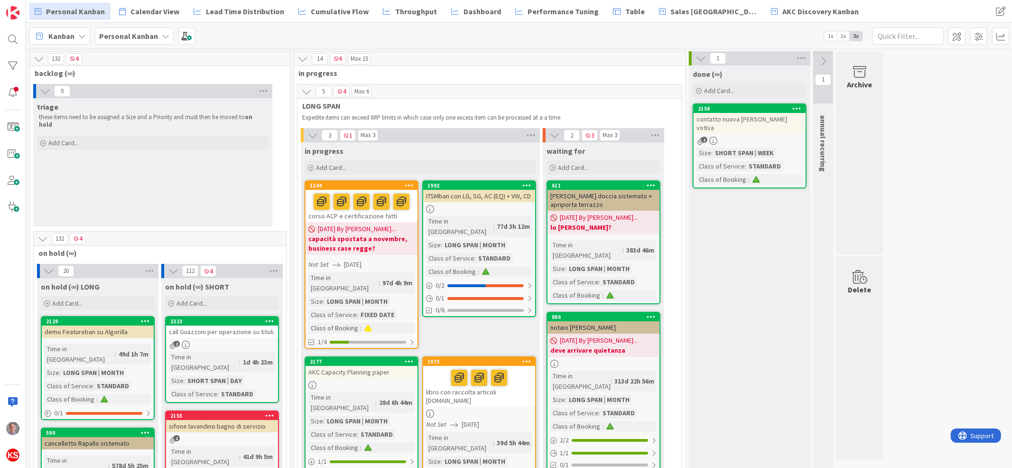
click at [840, 36] on span "2x" at bounding box center [843, 35] width 13 height 9
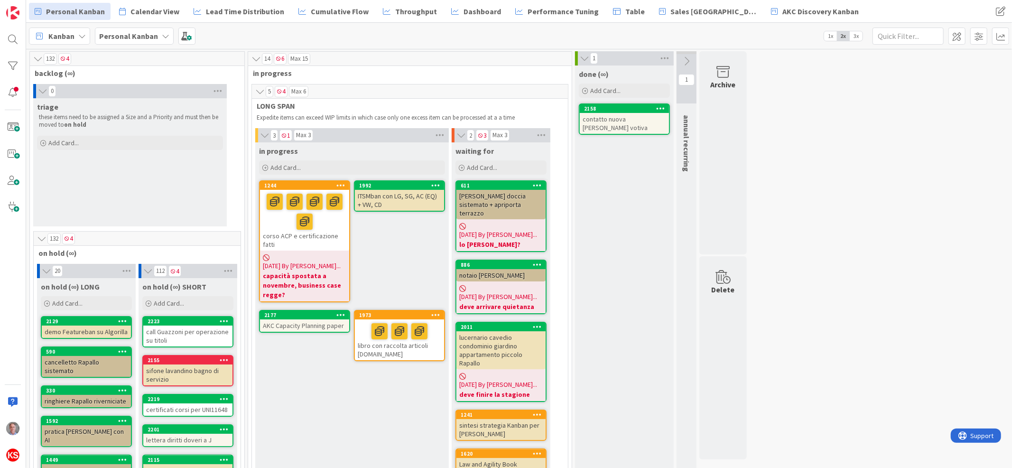
click at [828, 37] on span "1x" at bounding box center [830, 35] width 13 height 9
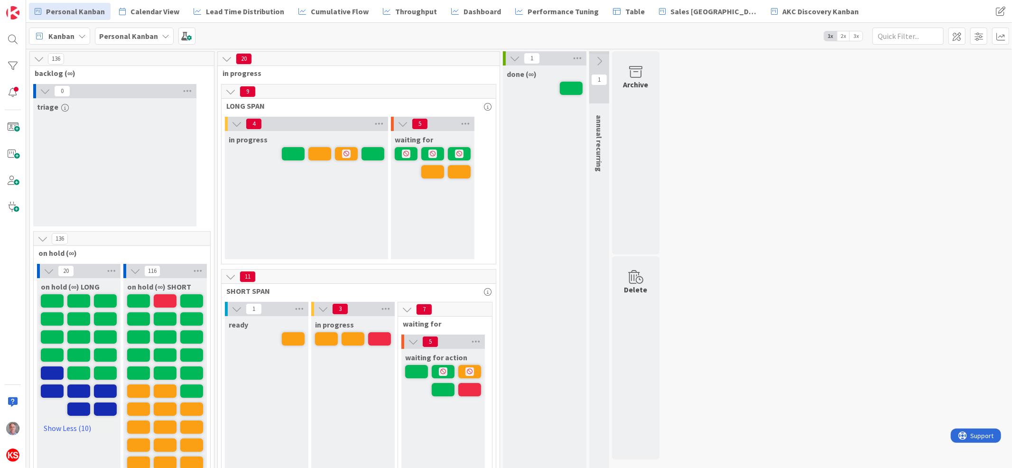
click at [860, 37] on span "3x" at bounding box center [856, 35] width 13 height 9
